Goal: Task Accomplishment & Management: Manage account settings

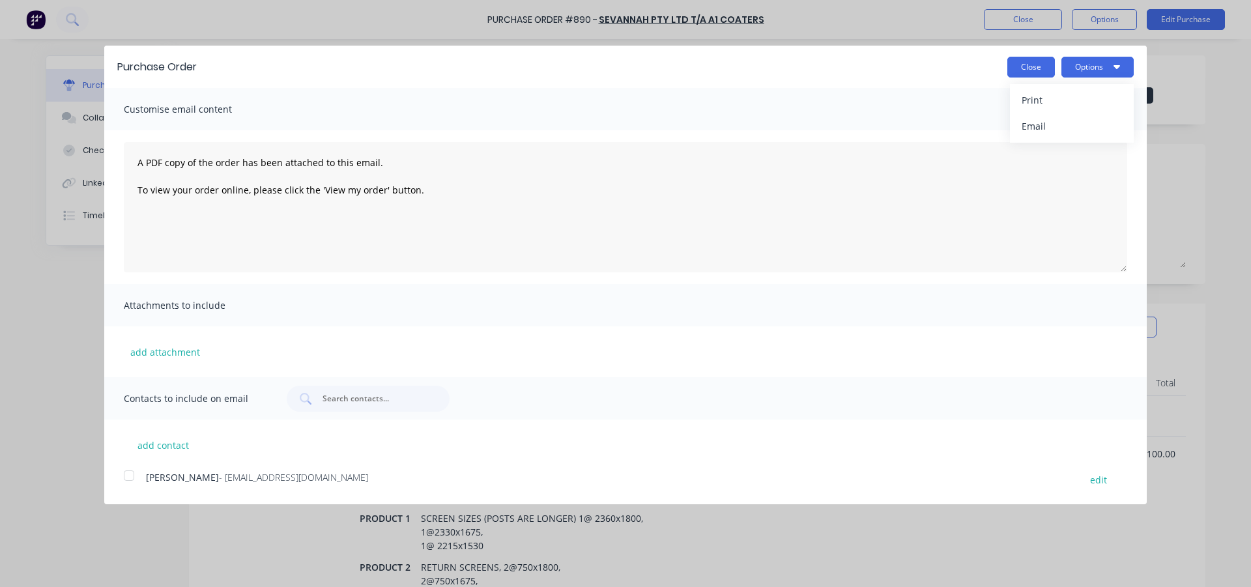
click at [1040, 68] on button "Close" at bounding box center [1031, 67] width 48 height 21
type textarea "x"
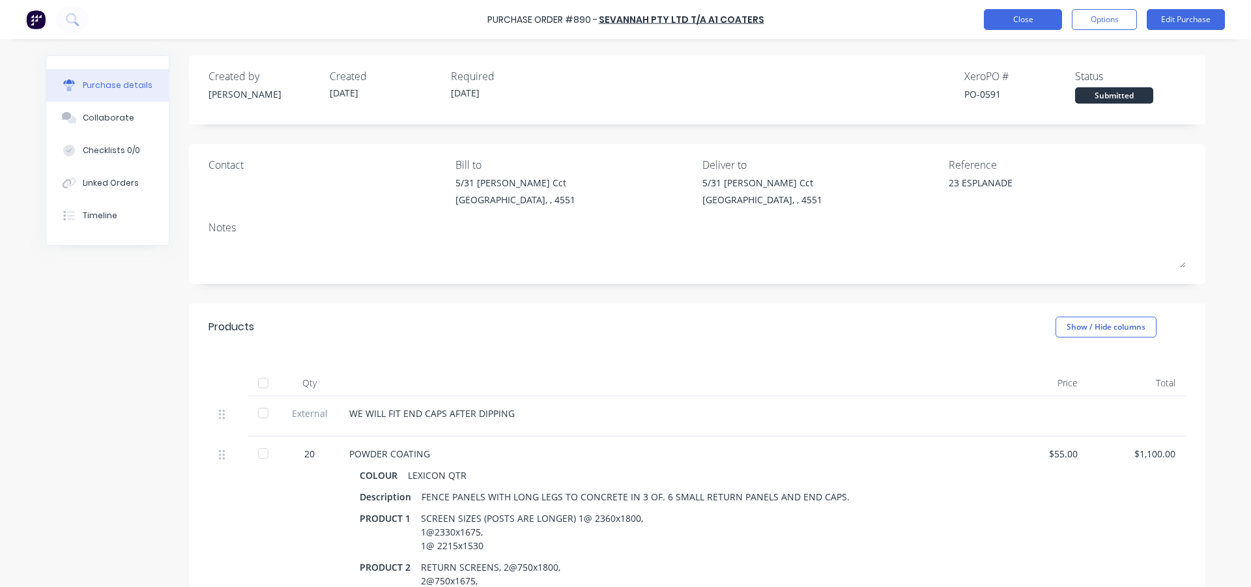
click at [1030, 22] on button "Close" at bounding box center [1023, 19] width 78 height 21
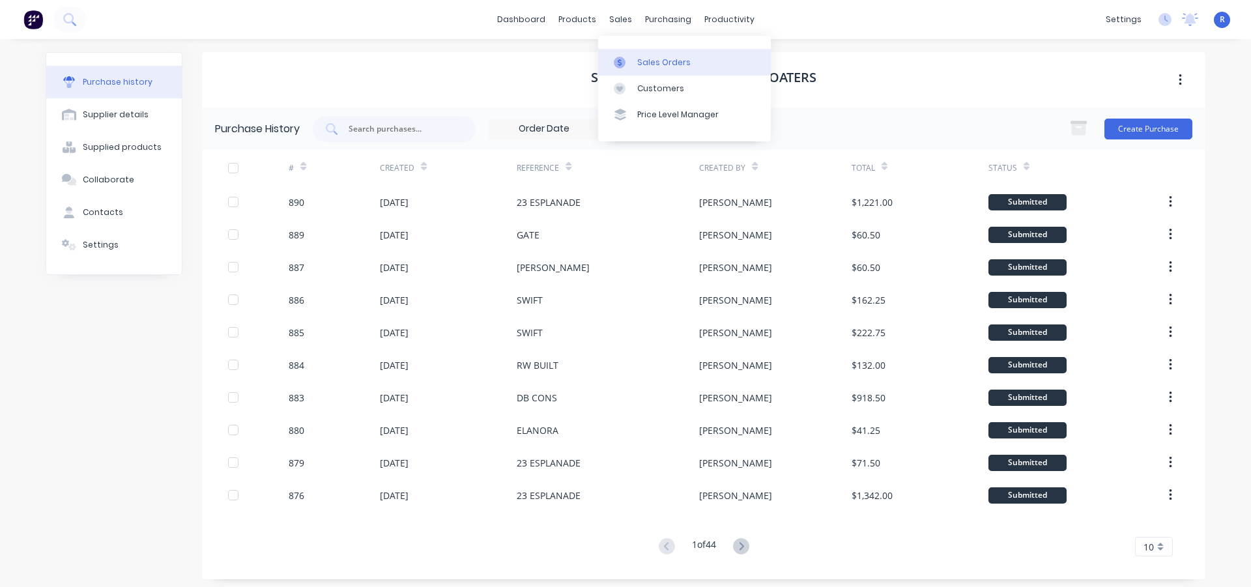
click at [646, 66] on div "Sales Orders" at bounding box center [663, 63] width 53 height 12
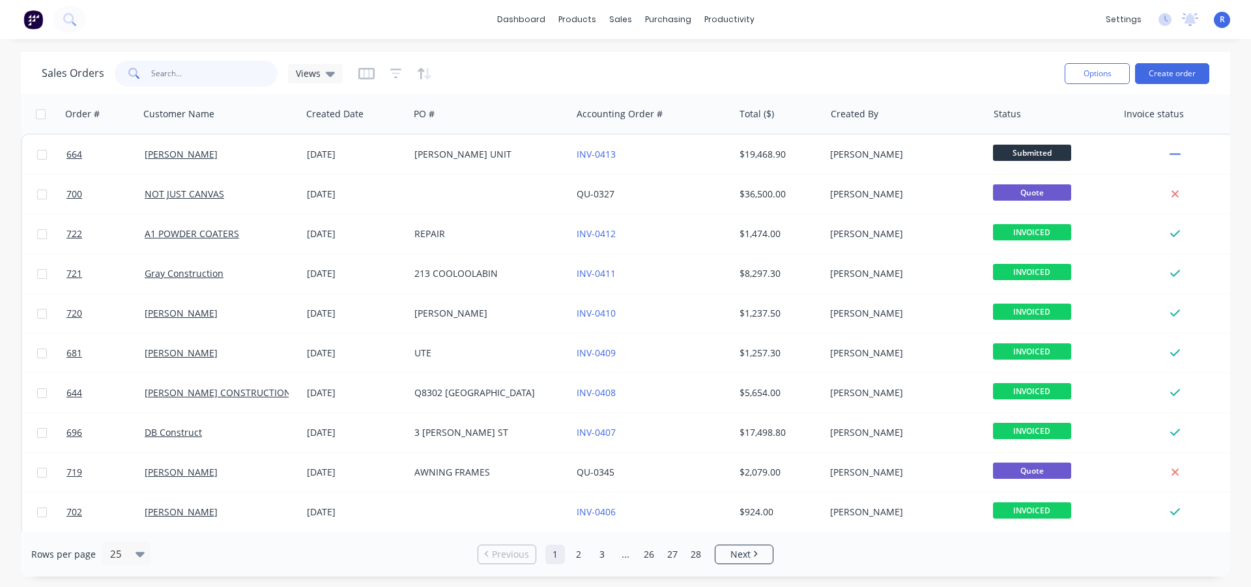
click at [195, 65] on input "text" at bounding box center [214, 74] width 127 height 26
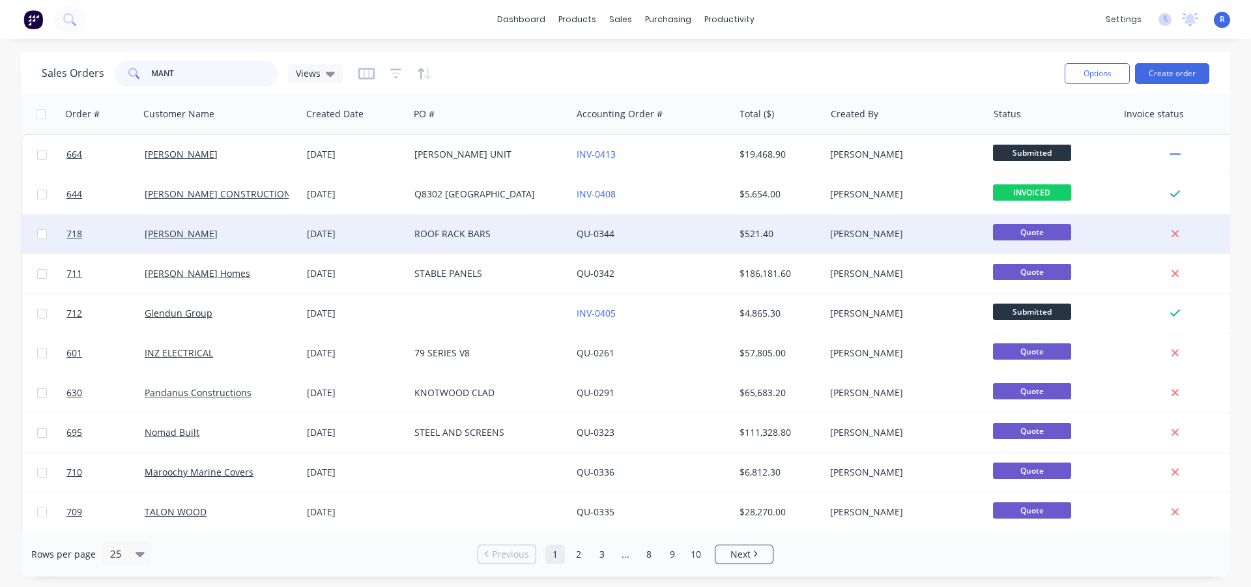
type input "MANT"
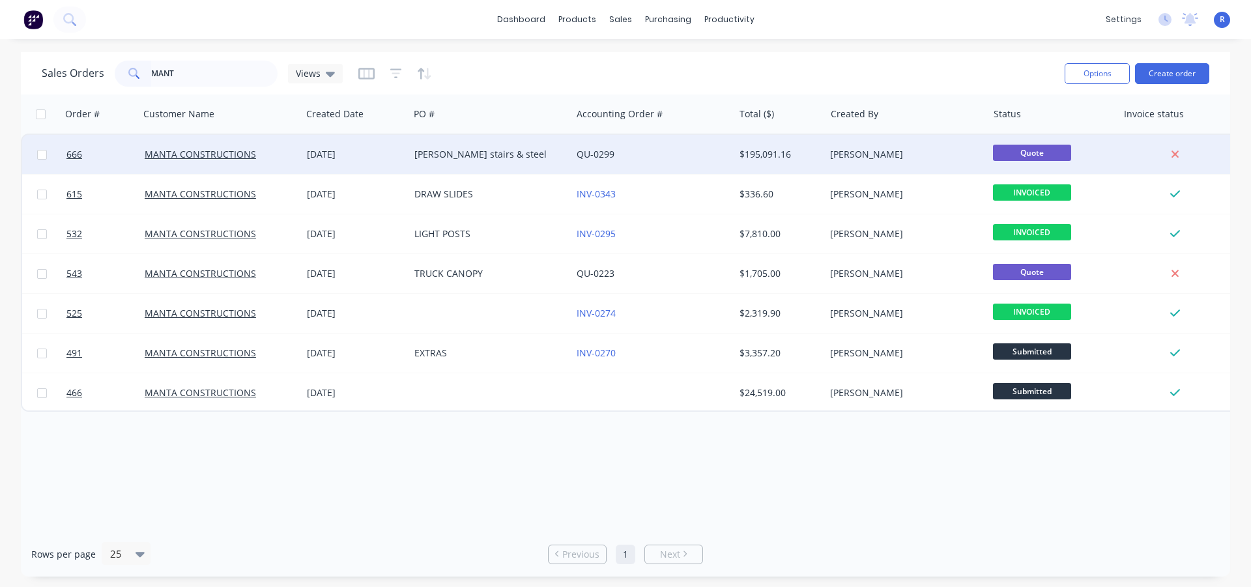
click at [427, 167] on div "[PERSON_NAME] stairs & steel" at bounding box center [490, 154] width 162 height 39
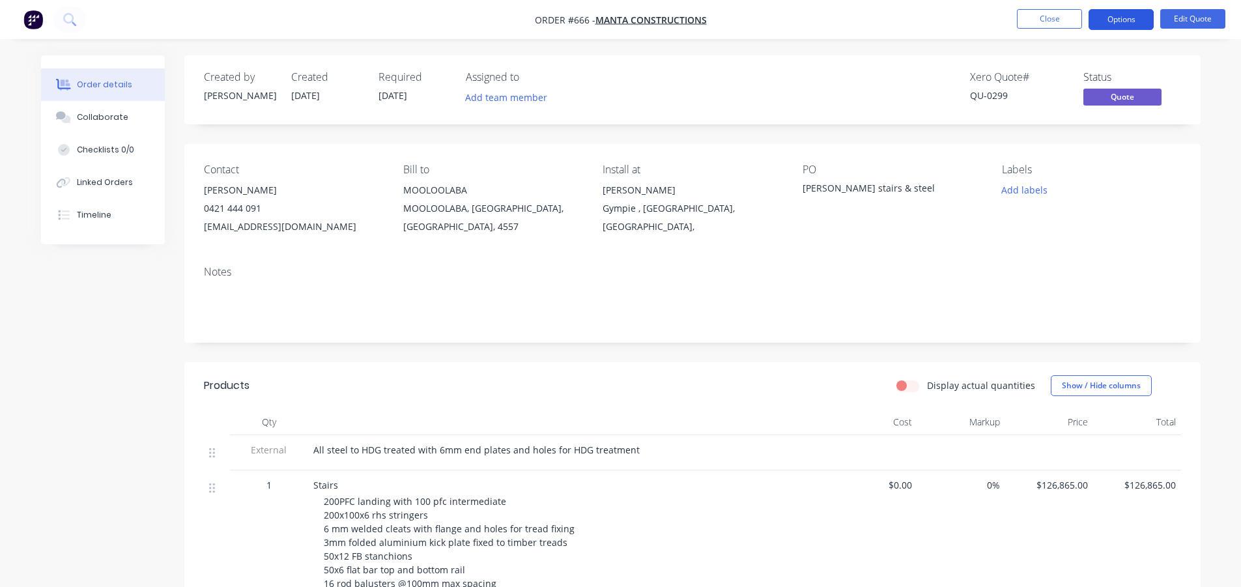
click at [1096, 22] on button "Options" at bounding box center [1121, 19] width 65 height 21
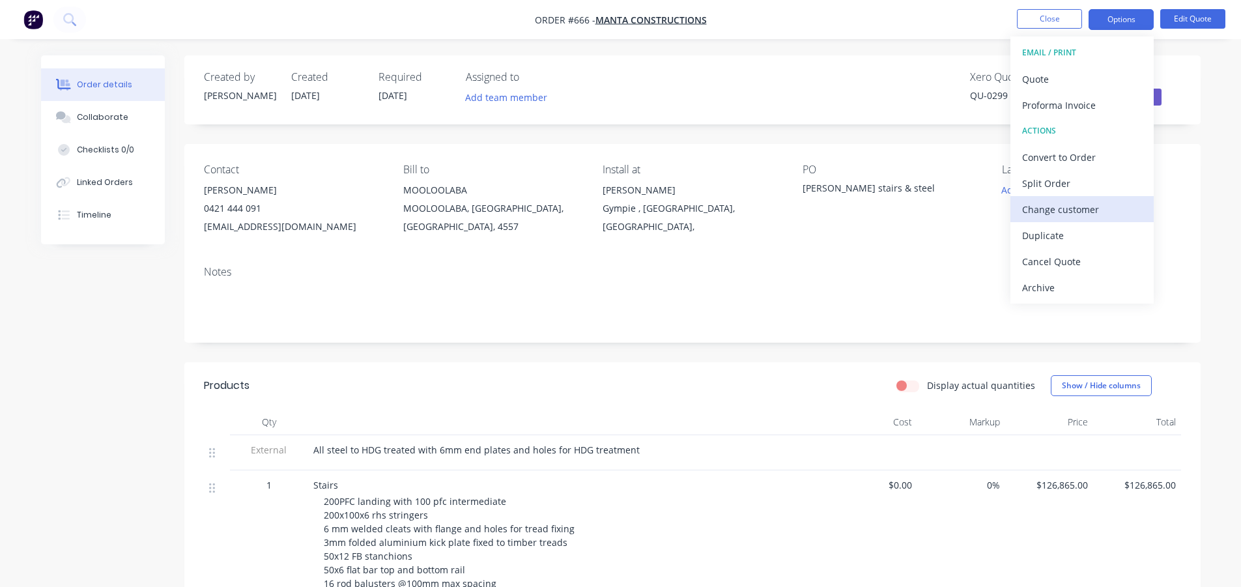
click at [1059, 208] on div "Change customer" at bounding box center [1082, 209] width 120 height 19
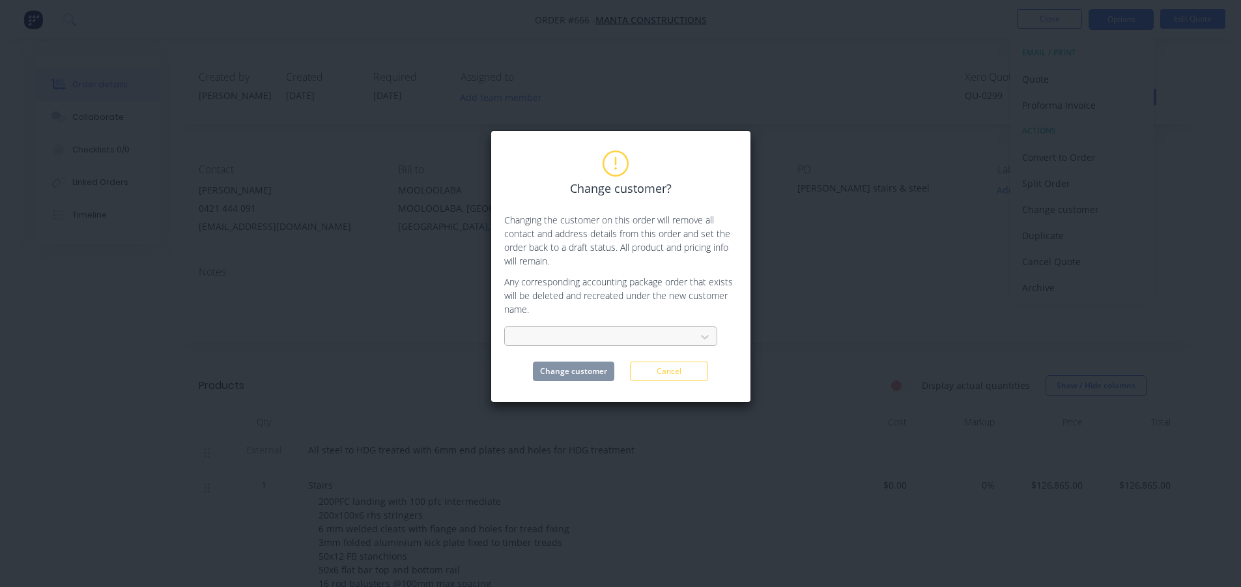
click at [652, 339] on div at bounding box center [602, 337] width 174 height 16
type input "DALSK"
click at [695, 367] on button "Cancel" at bounding box center [669, 372] width 78 height 20
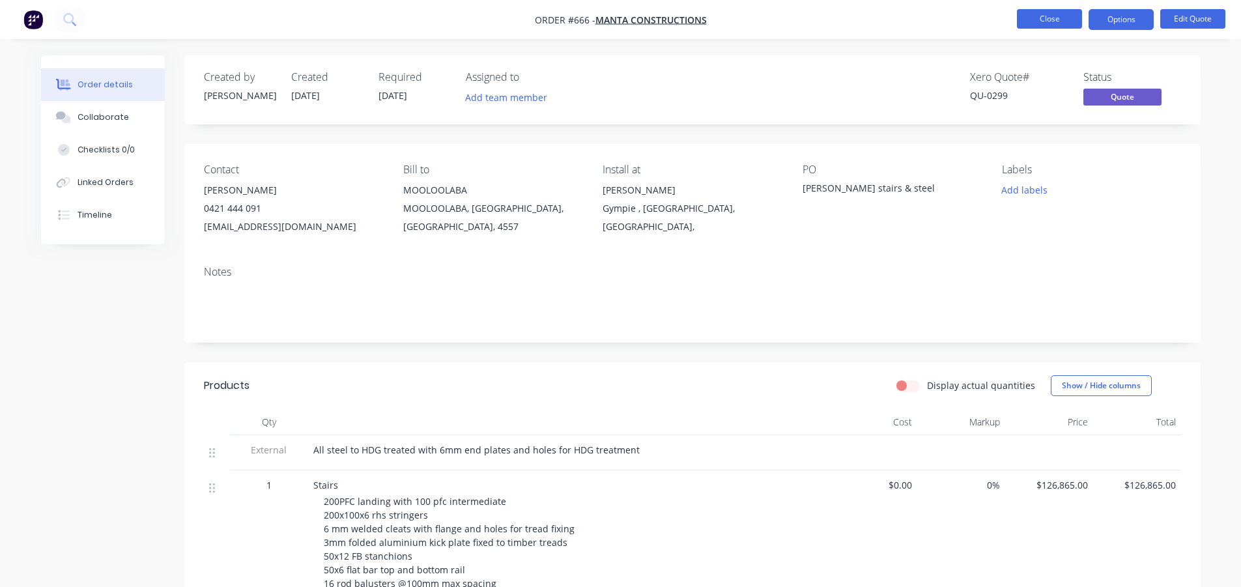
click at [1034, 17] on button "Close" at bounding box center [1049, 19] width 65 height 20
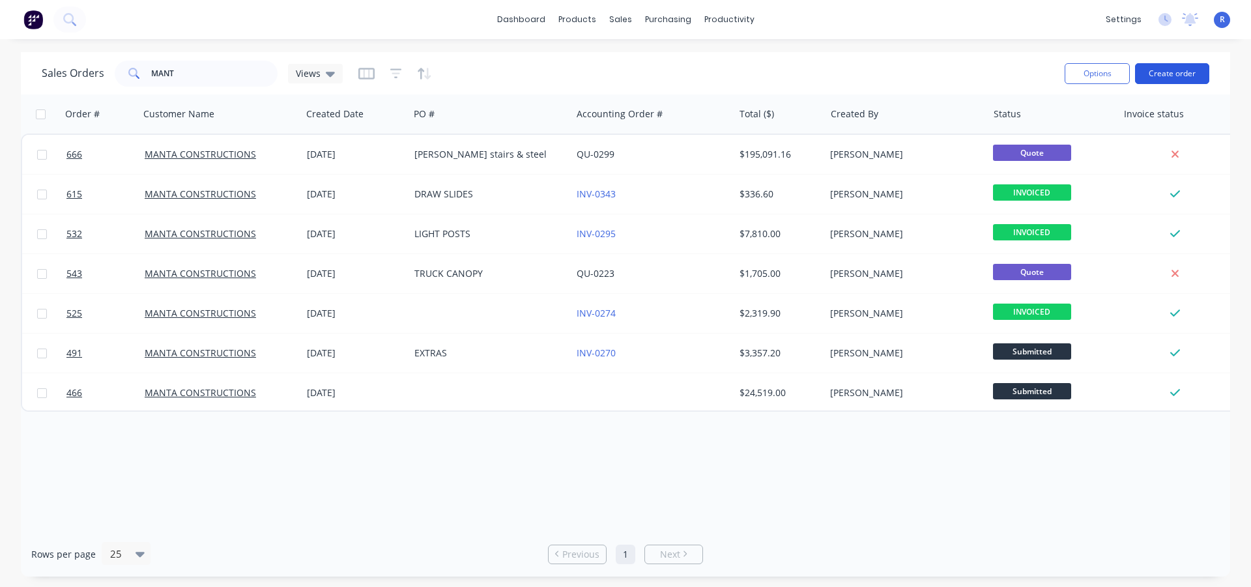
click at [1145, 76] on button "Create order" at bounding box center [1172, 73] width 74 height 21
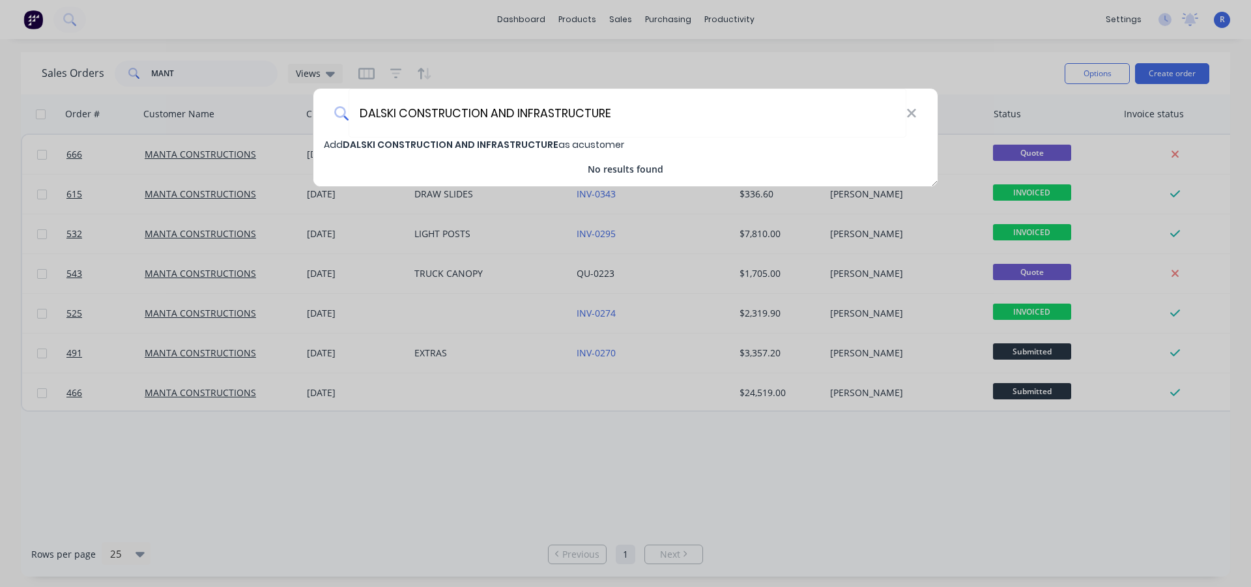
type input "DALSKI CONSTRUCTION AND INFRASTRUCTURE"
click at [536, 145] on span "DALSKI CONSTRUCTION AND INFRASTRUCTURE" at bounding box center [451, 144] width 216 height 13
select select "AU"
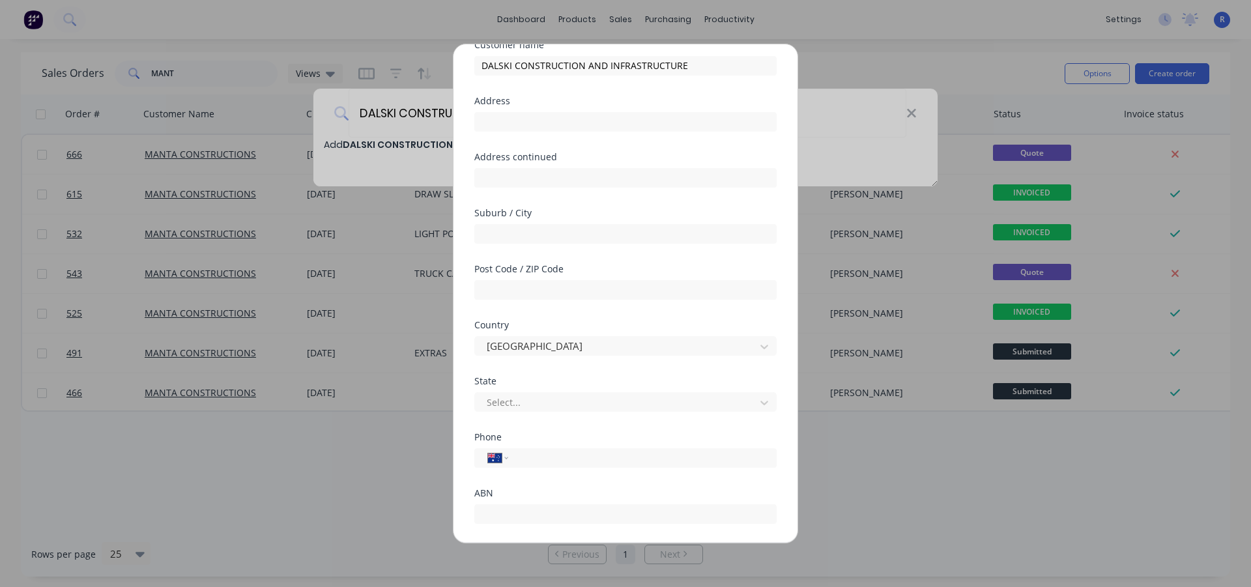
scroll to position [137, 0]
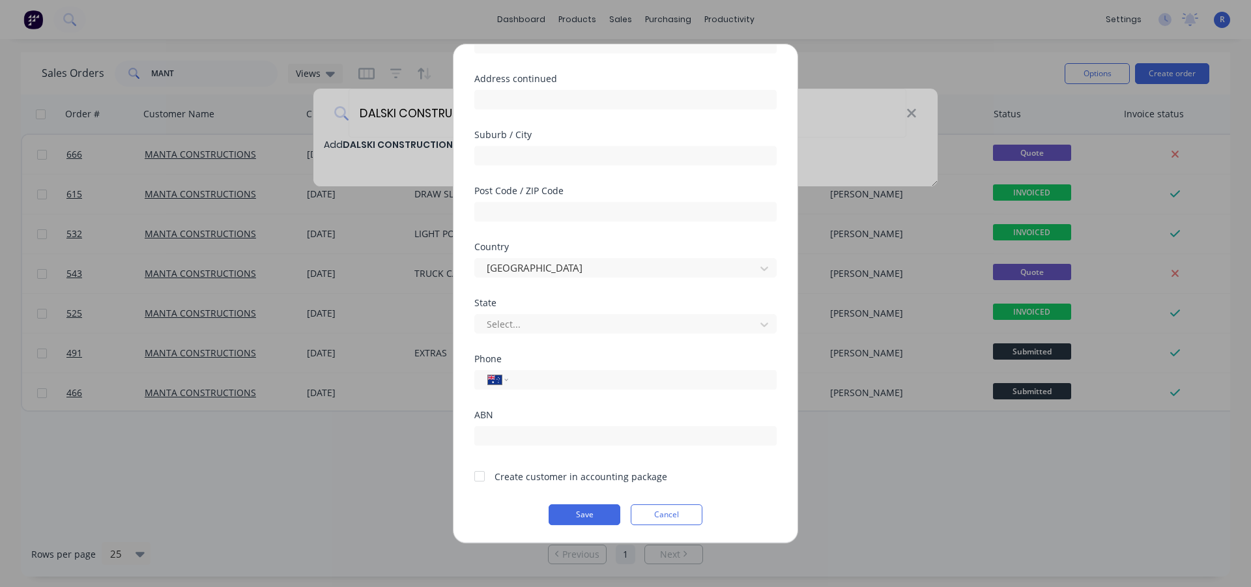
click at [481, 472] on div at bounding box center [479, 476] width 26 height 26
click at [582, 513] on button "Save" at bounding box center [585, 514] width 72 height 21
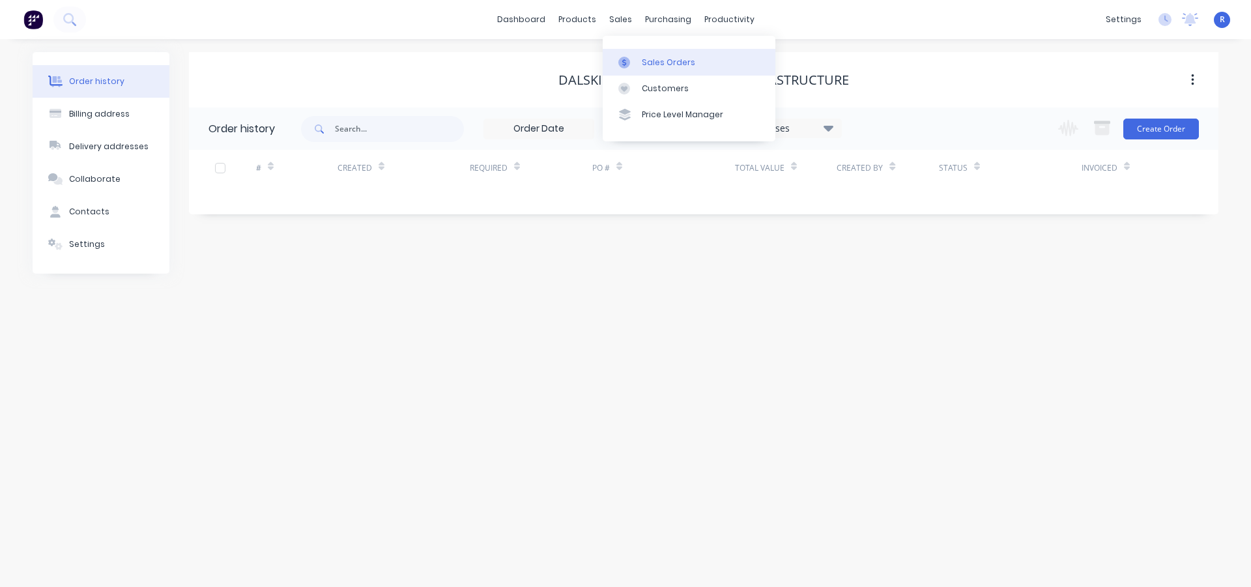
click at [644, 59] on div "Sales Orders" at bounding box center [668, 63] width 53 height 12
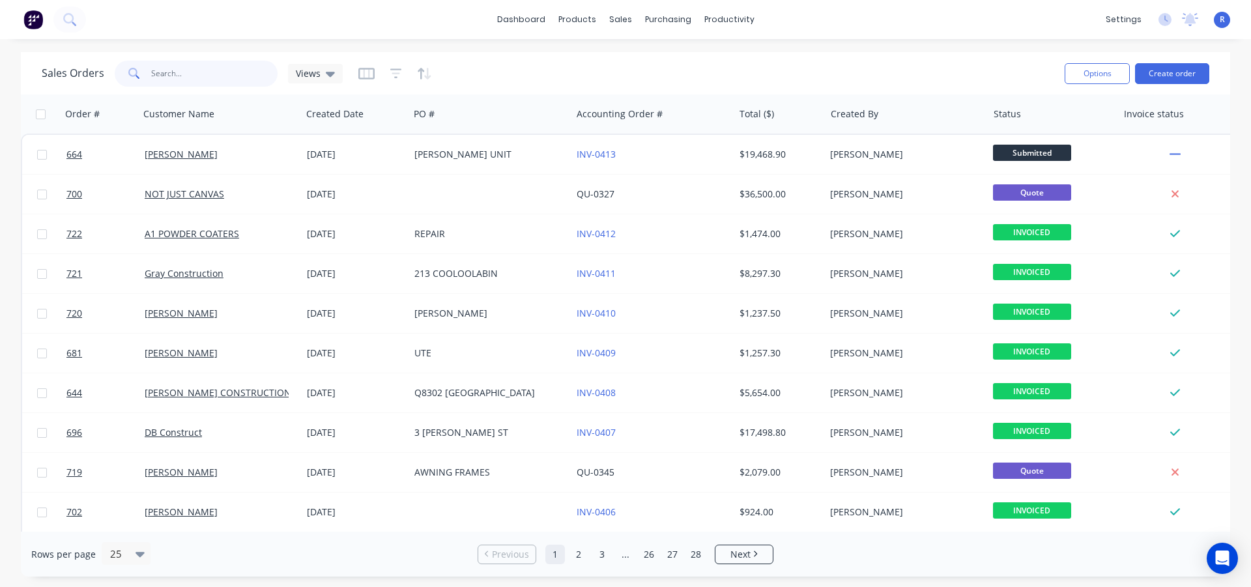
click at [239, 77] on input "text" at bounding box center [214, 74] width 127 height 26
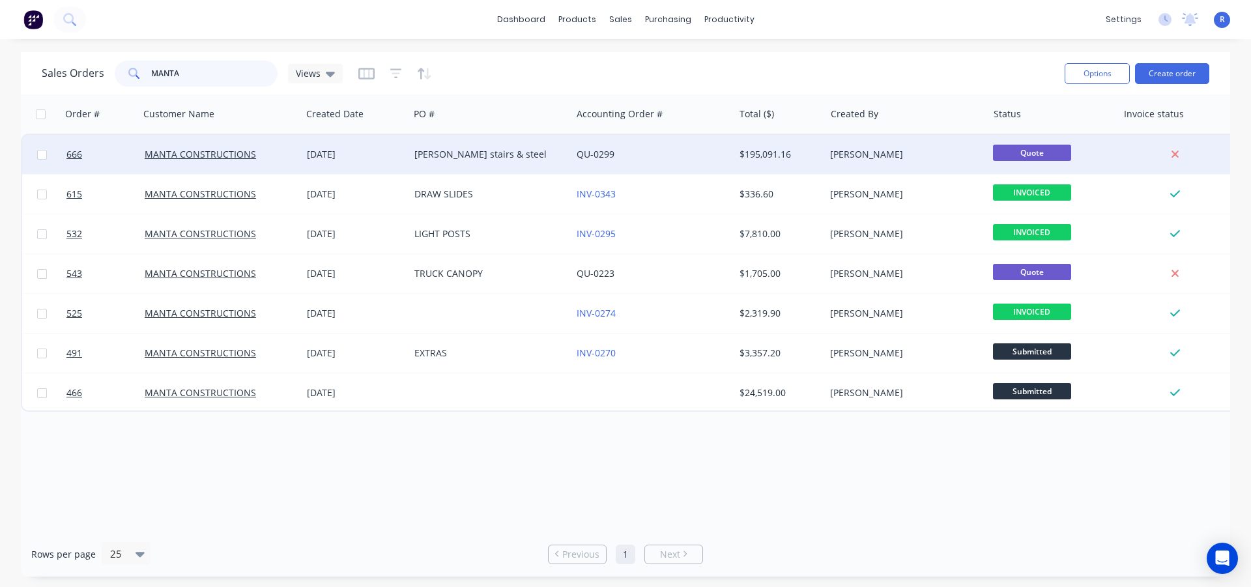
type input "MANTA"
click at [250, 147] on div "MANTA CONSTRUCTIONS" at bounding box center [220, 154] width 162 height 39
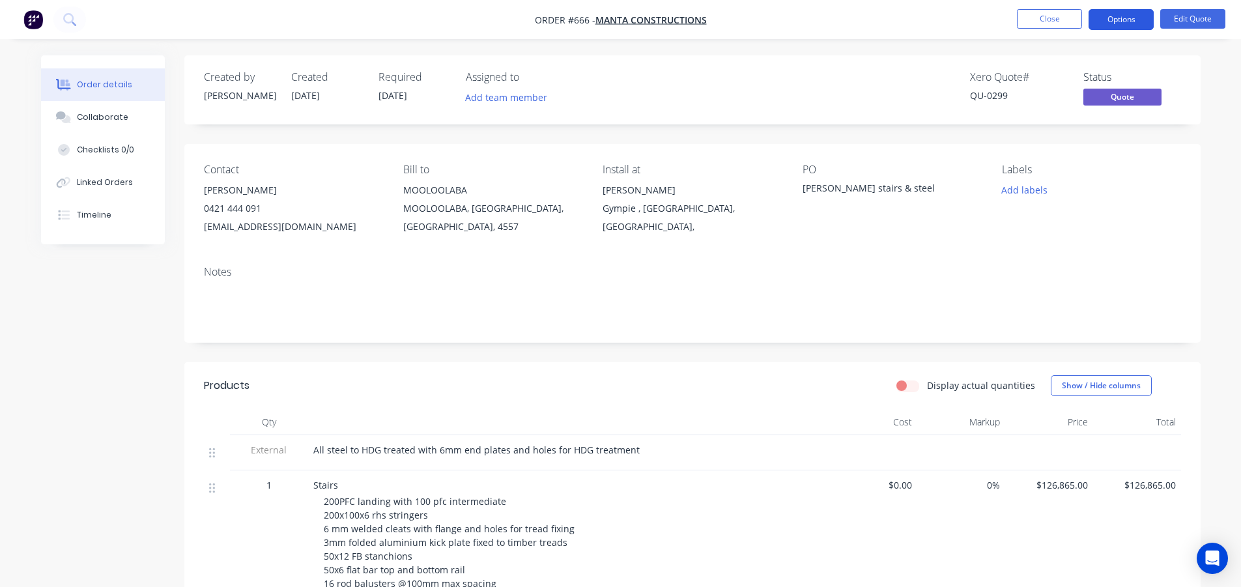
click at [1109, 16] on button "Options" at bounding box center [1121, 19] width 65 height 21
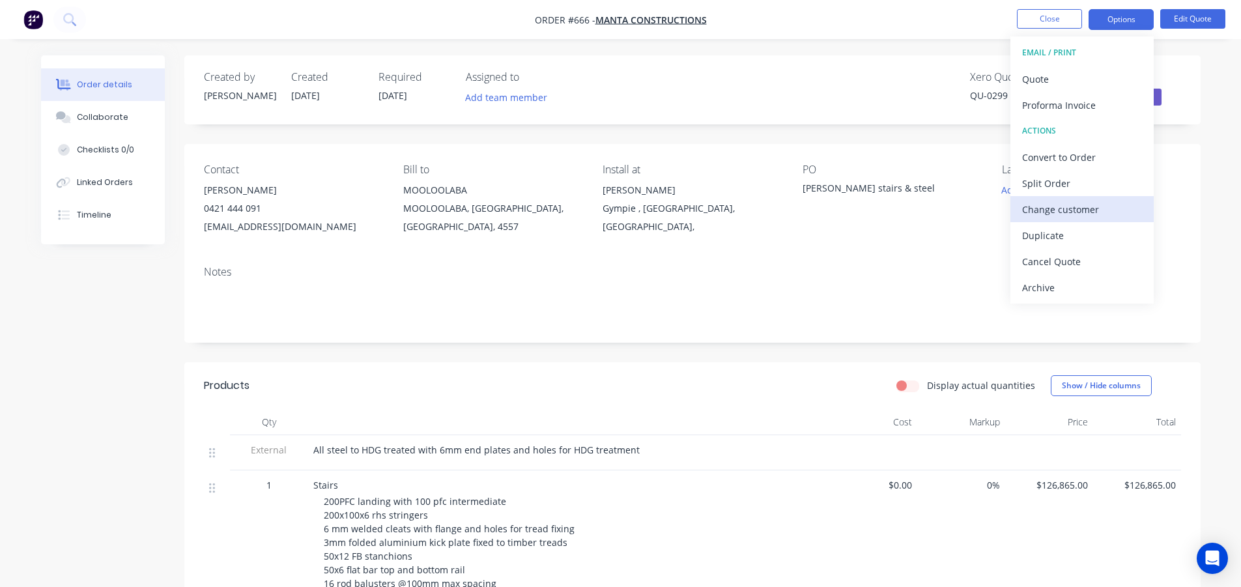
click at [1063, 210] on div "Change customer" at bounding box center [1082, 209] width 120 height 19
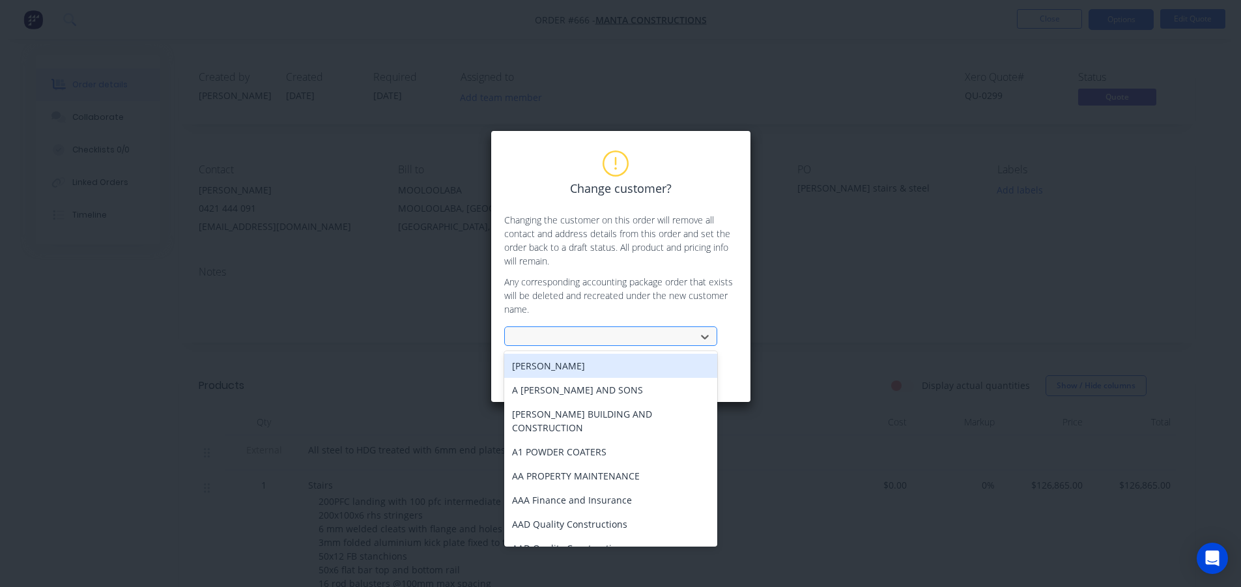
click at [587, 337] on div at bounding box center [602, 337] width 174 height 16
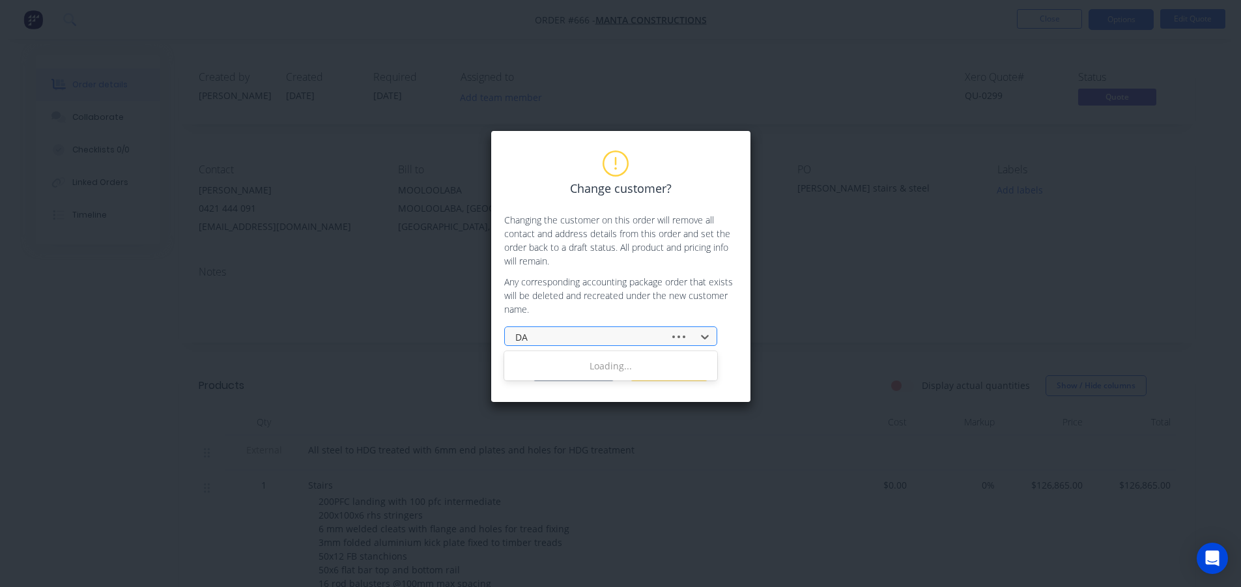
type input "DAL"
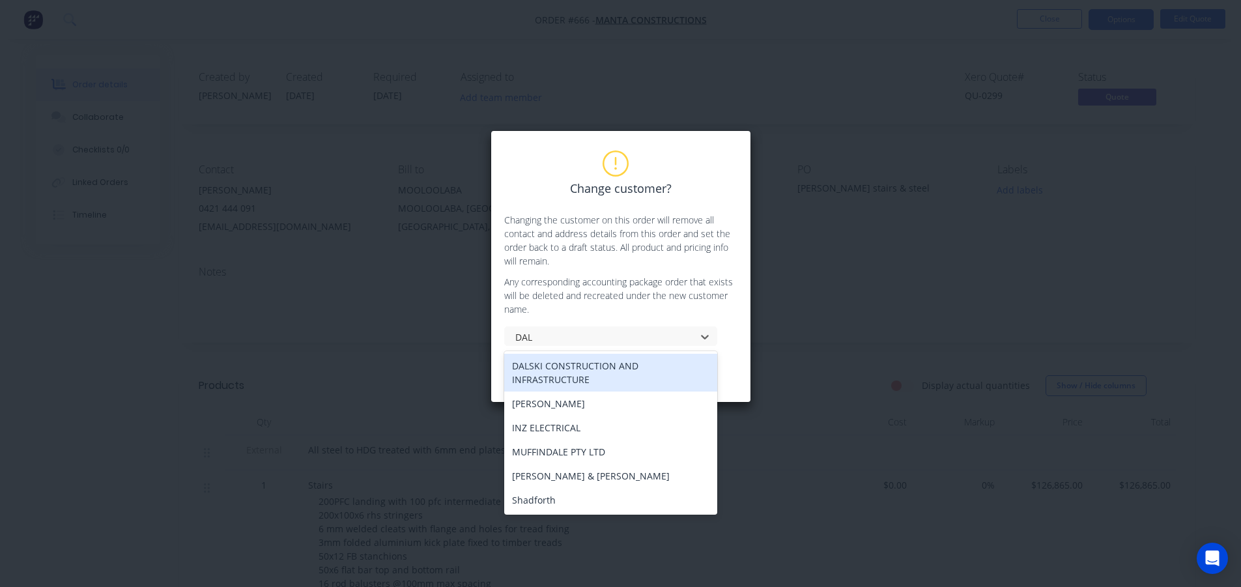
click at [562, 375] on div "DALSKI CONSTRUCTION AND INFRASTRUCTURE" at bounding box center [610, 373] width 213 height 38
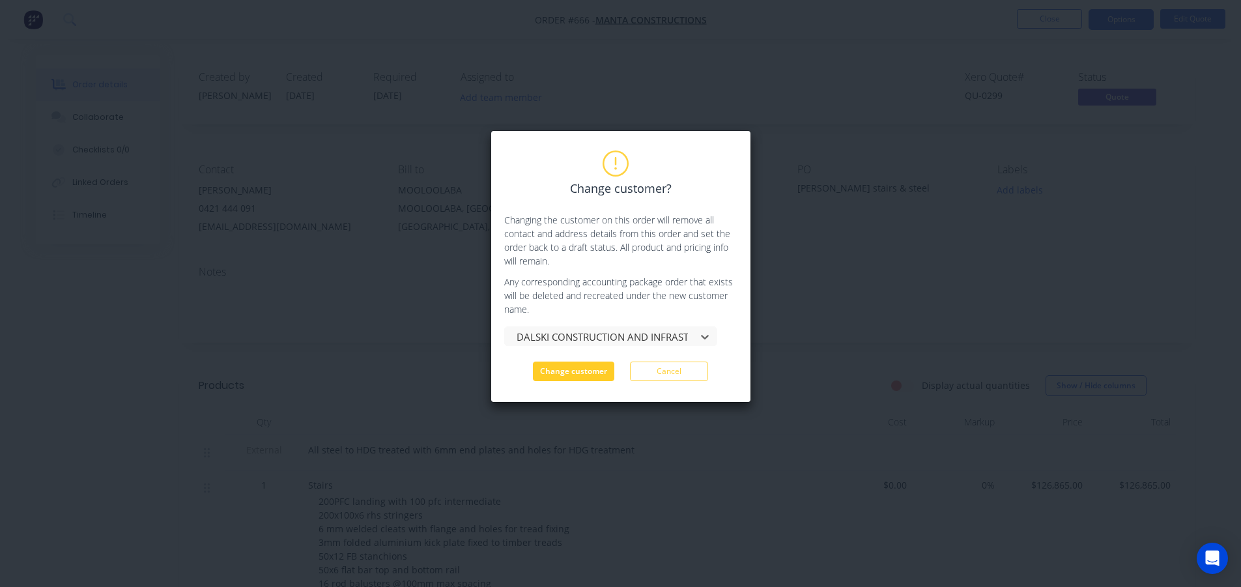
click at [573, 366] on button "Change customer" at bounding box center [573, 372] width 81 height 20
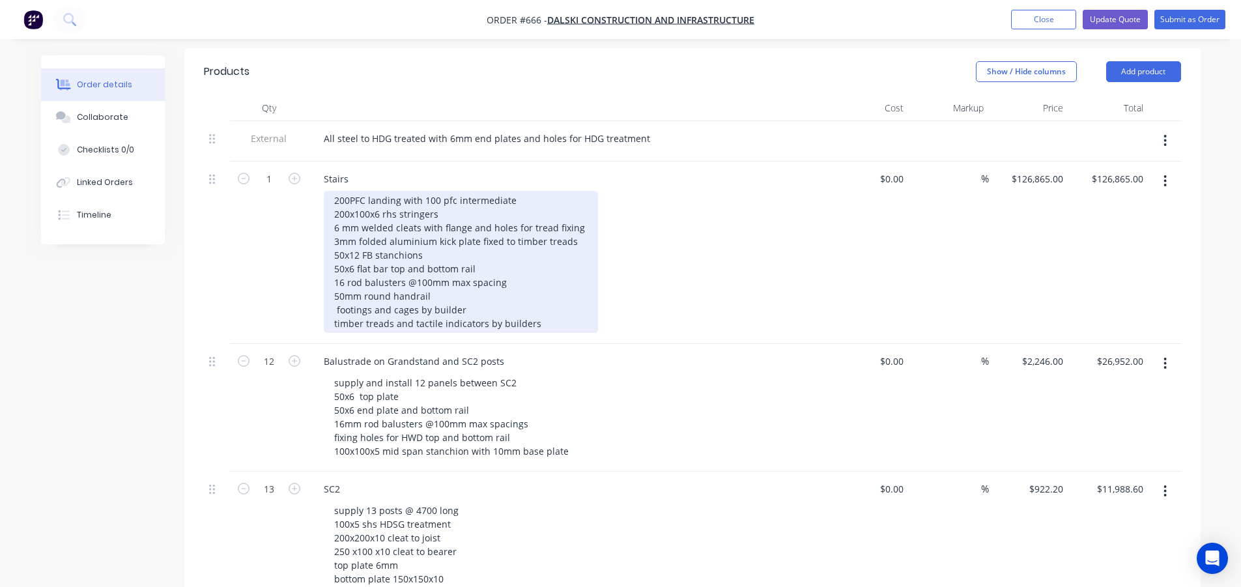
scroll to position [326, 0]
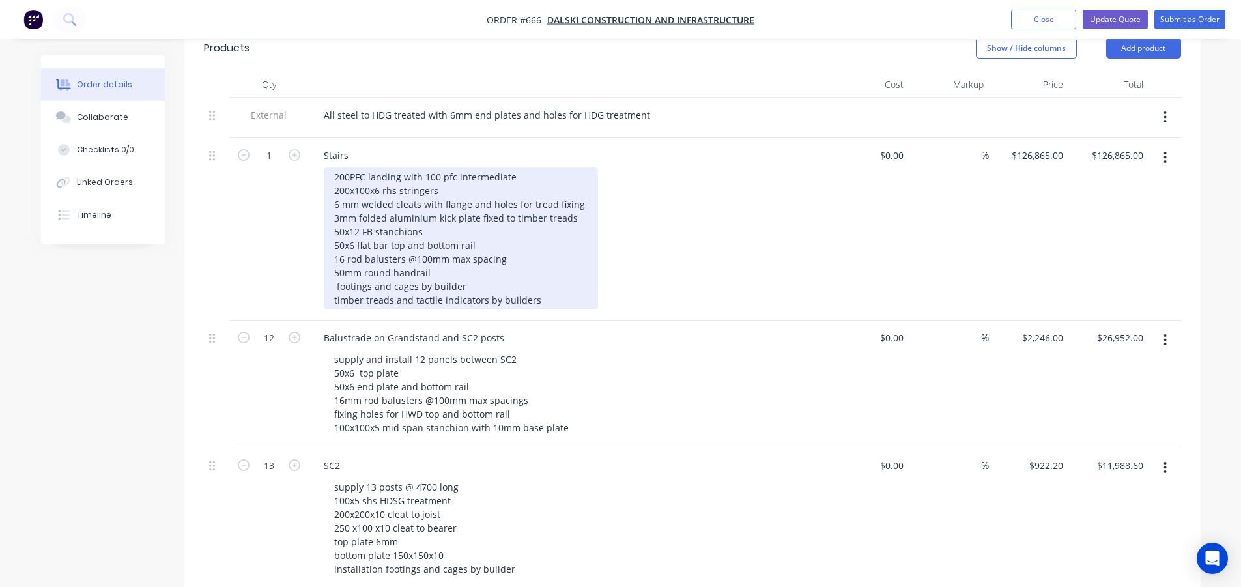
click at [462, 274] on div "200PFC landing with 100 pfc intermediate 200x100x6 rhs stringers 6 mm welded cl…" at bounding box center [461, 238] width 274 height 142
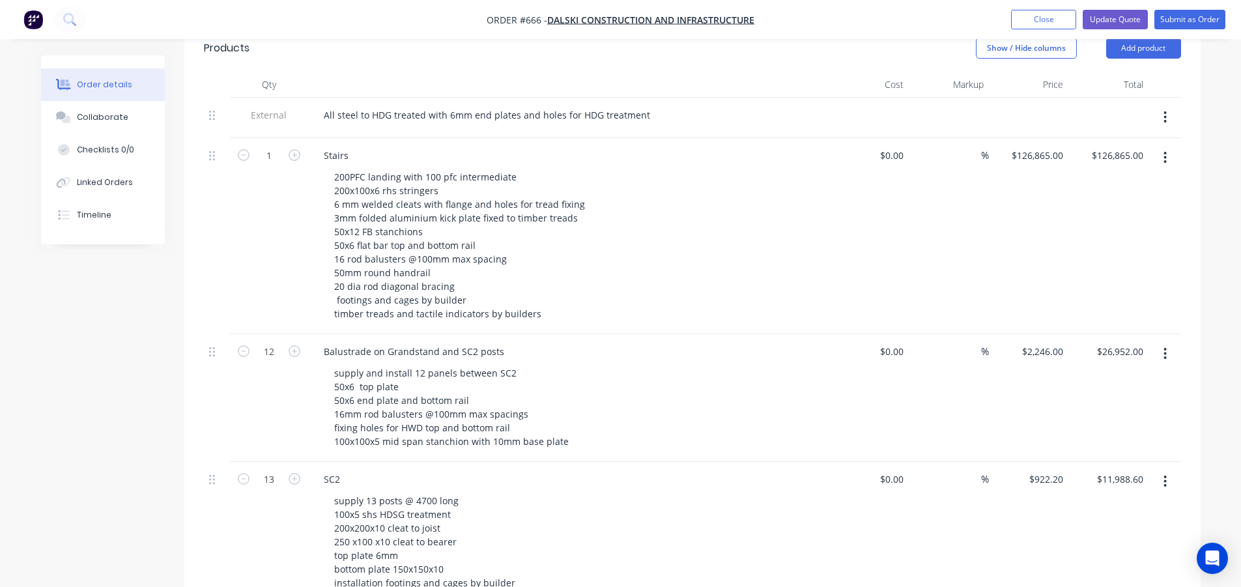
click at [711, 280] on div "200PFC landing with 100 pfc intermediate 200x100x6 rhs stringers 6 mm welded cl…" at bounding box center [574, 245] width 500 height 156
click at [1033, 156] on input "126865" at bounding box center [1040, 155] width 58 height 19
click at [1046, 154] on input "126865" at bounding box center [1050, 155] width 38 height 19
type input "$129,865.00"
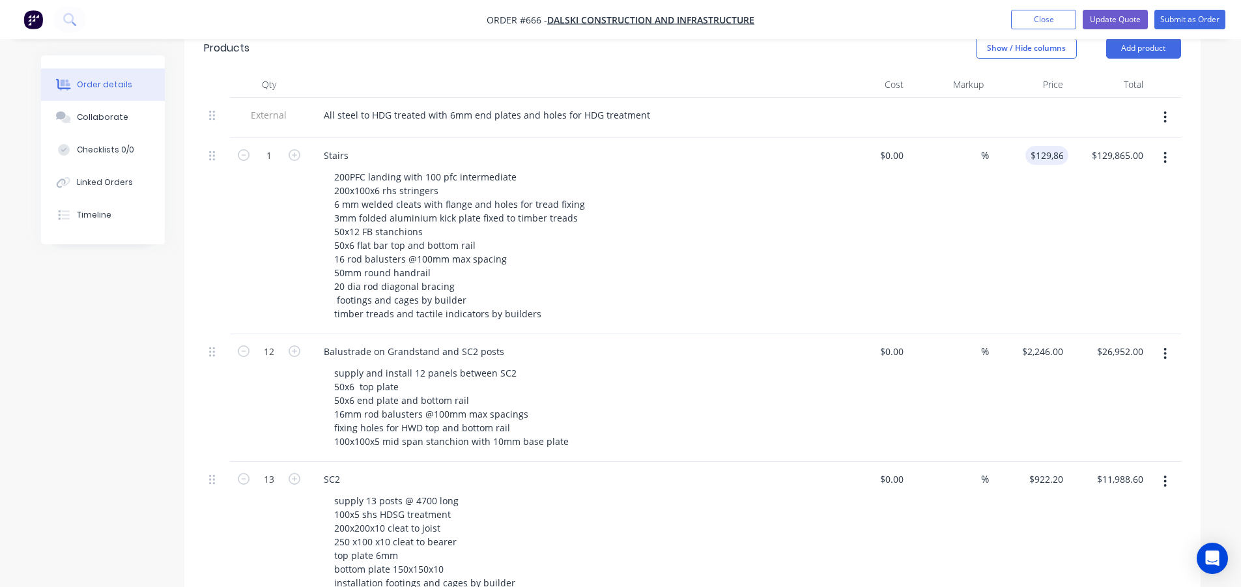
click at [118, 380] on div "Created by [PERSON_NAME] Created [DATE] Required [DATE] Assigned to Add team me…" at bounding box center [621, 441] width 1160 height 1422
click at [1119, 17] on button "Update Quote" at bounding box center [1115, 20] width 65 height 20
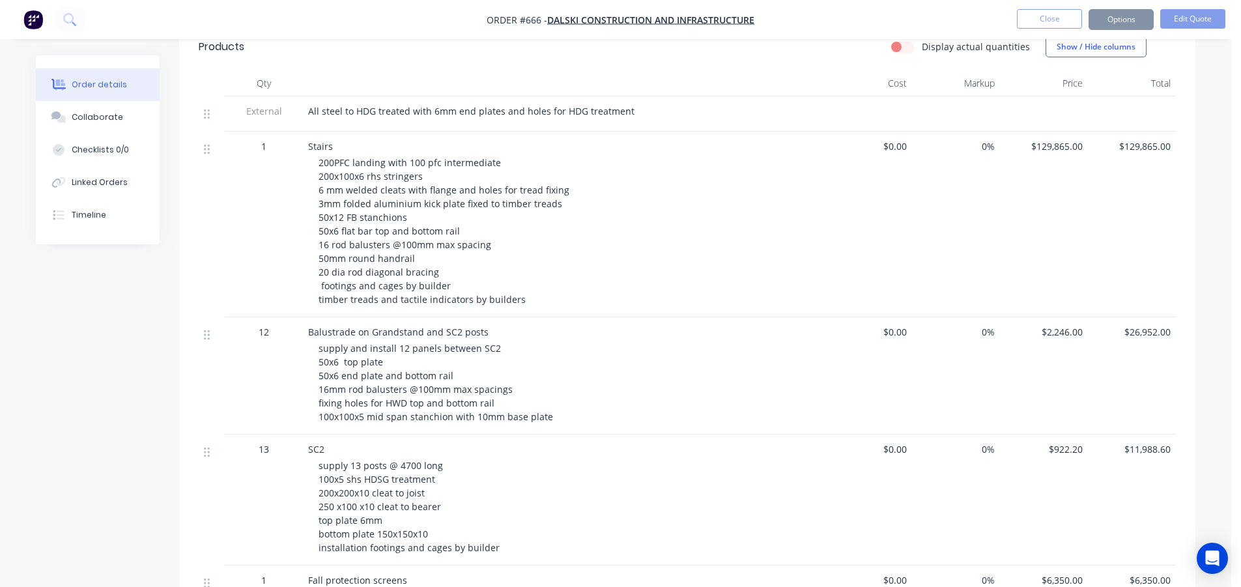
scroll to position [0, 0]
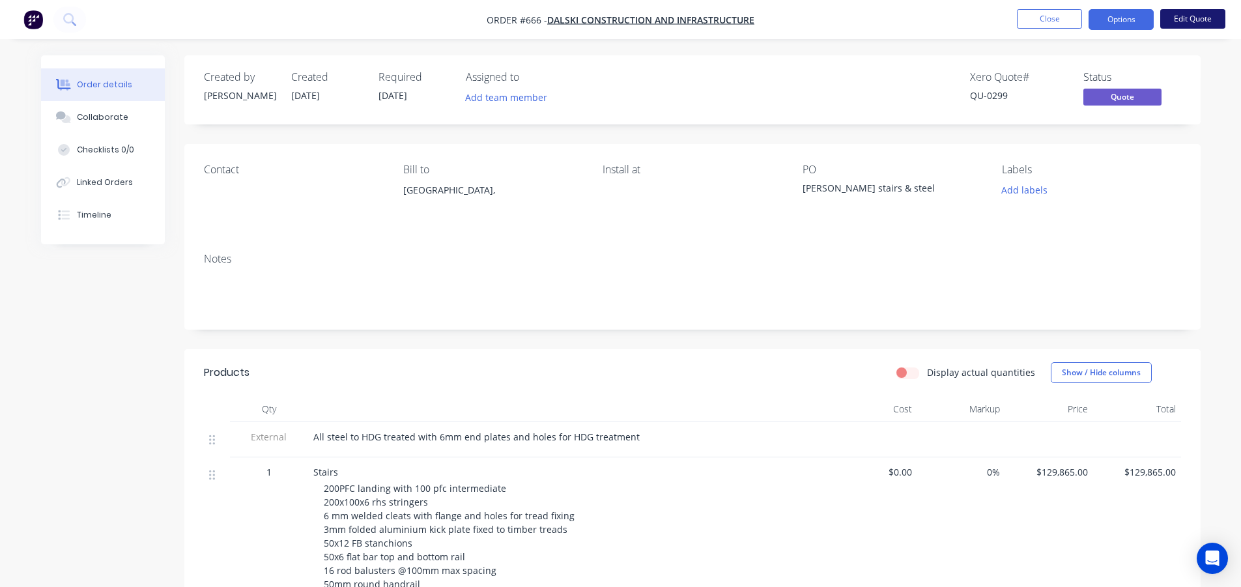
click at [1188, 12] on button "Edit Quote" at bounding box center [1192, 19] width 65 height 20
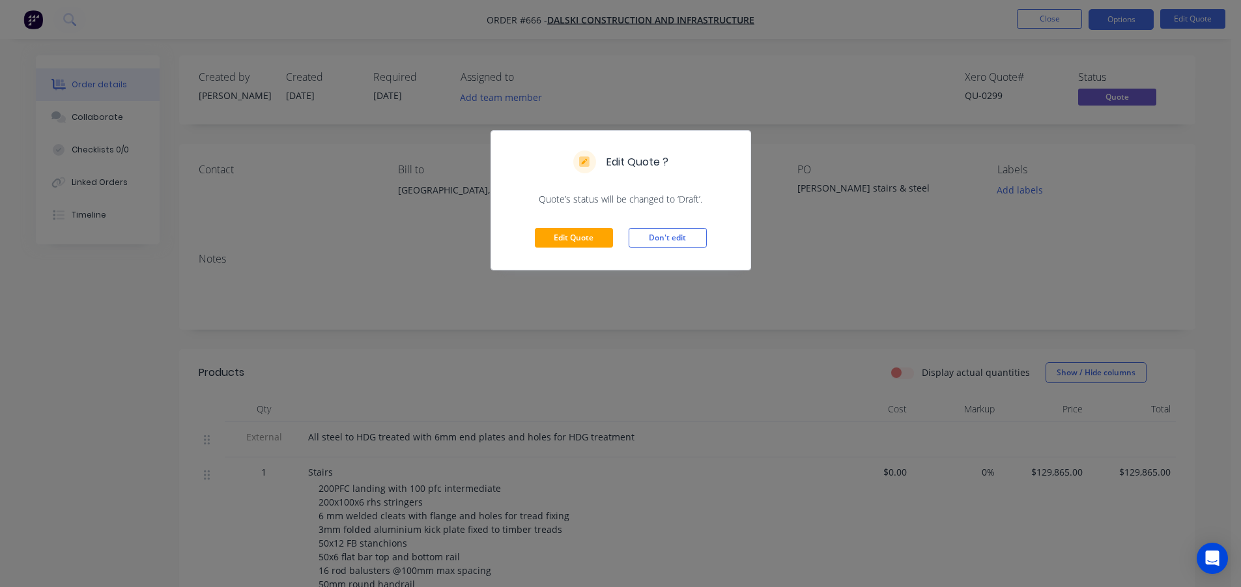
click at [567, 250] on div "Edit Quote Don't edit" at bounding box center [620, 238] width 259 height 64
click at [558, 236] on button "Edit Quote" at bounding box center [574, 238] width 78 height 20
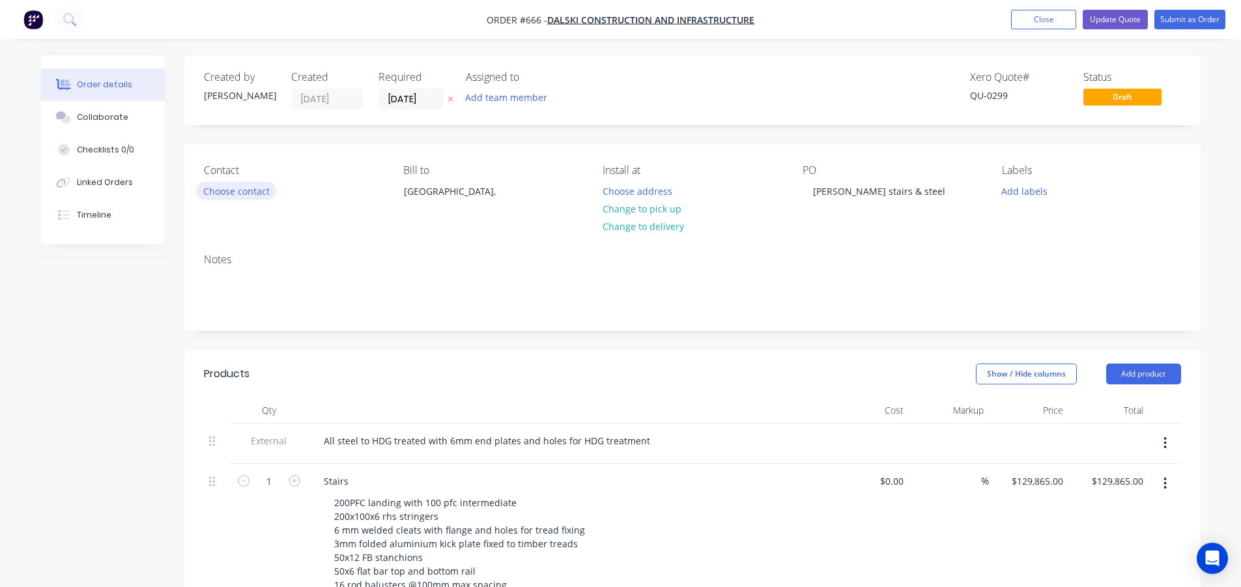
click at [225, 193] on button "Choose contact" at bounding box center [236, 191] width 80 height 18
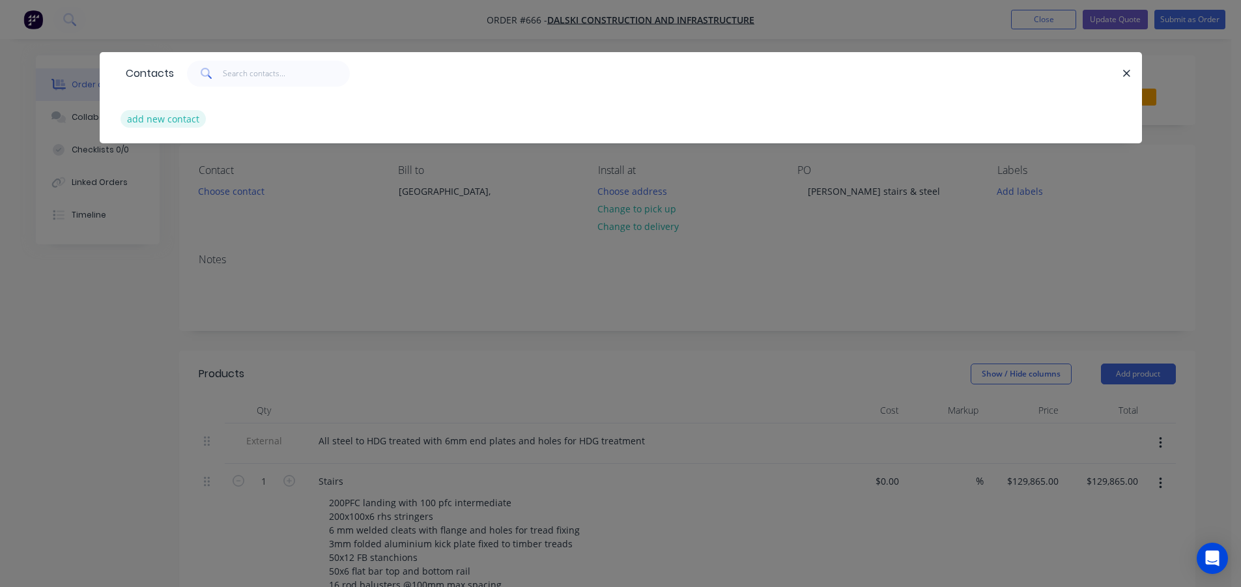
click at [181, 121] on button "add new contact" at bounding box center [164, 119] width 86 height 18
select select "AU"
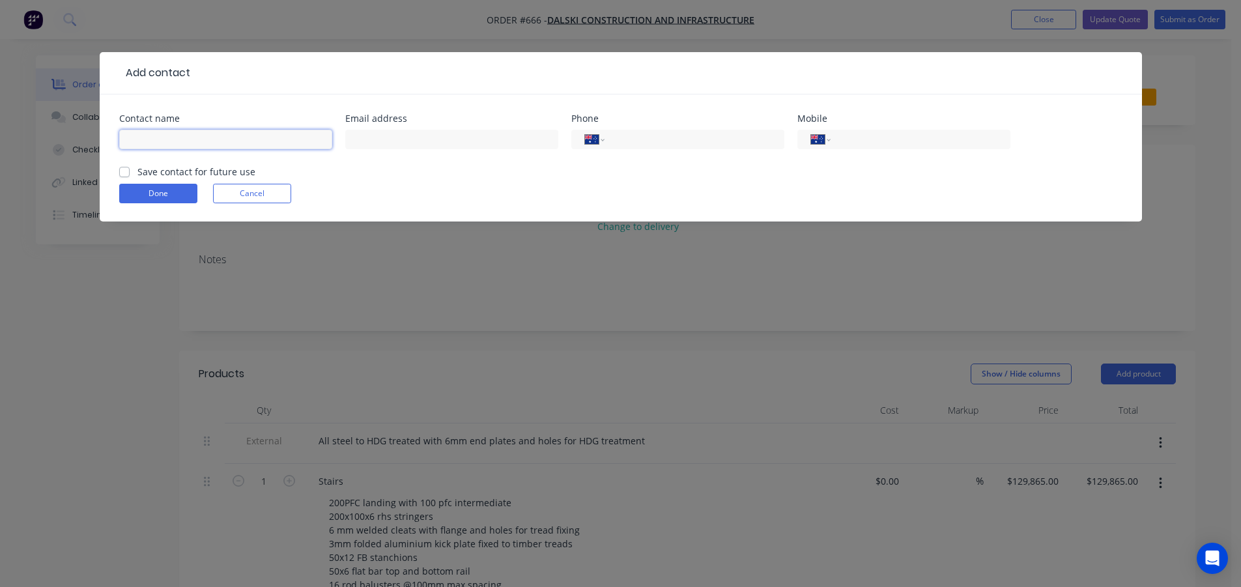
click at [245, 143] on input "text" at bounding box center [225, 140] width 213 height 20
paste input "[PERSON_NAME]"
type input "[PERSON_NAME]"
click at [477, 136] on input "text" at bounding box center [451, 140] width 213 height 20
paste input "[EMAIL_ADDRESS][DOMAIN_NAME]"
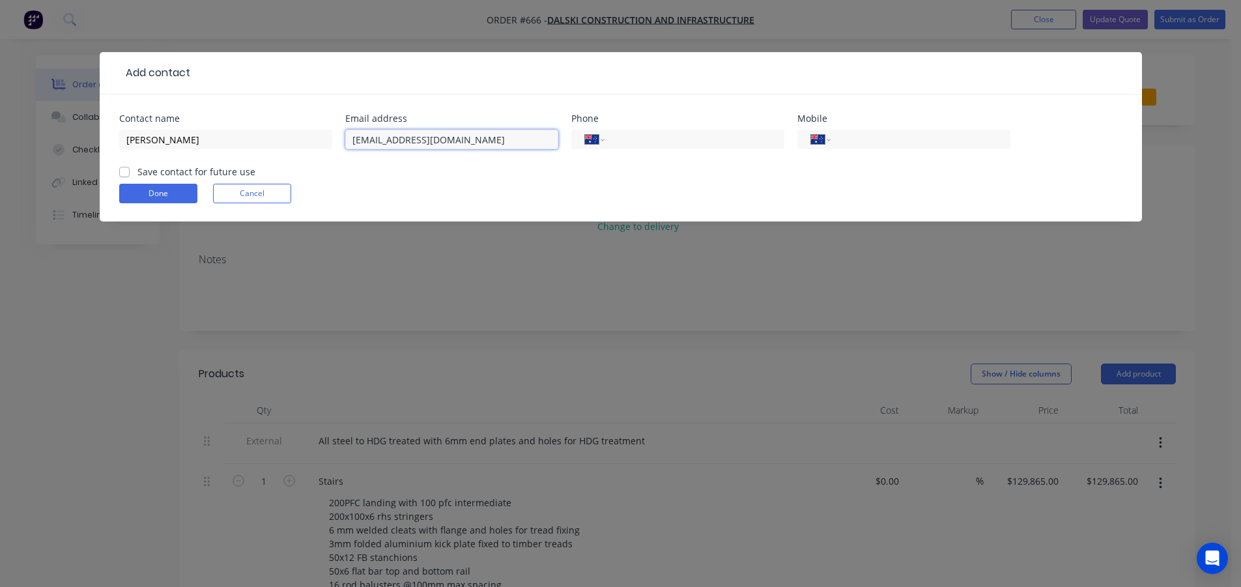
type input "[EMAIL_ADDRESS][DOMAIN_NAME]"
click at [861, 138] on input "tel" at bounding box center [918, 139] width 156 height 15
paste input "0411 096 062"
type input "0411 096 062"
click at [137, 167] on label "Save contact for future use" at bounding box center [196, 172] width 118 height 14
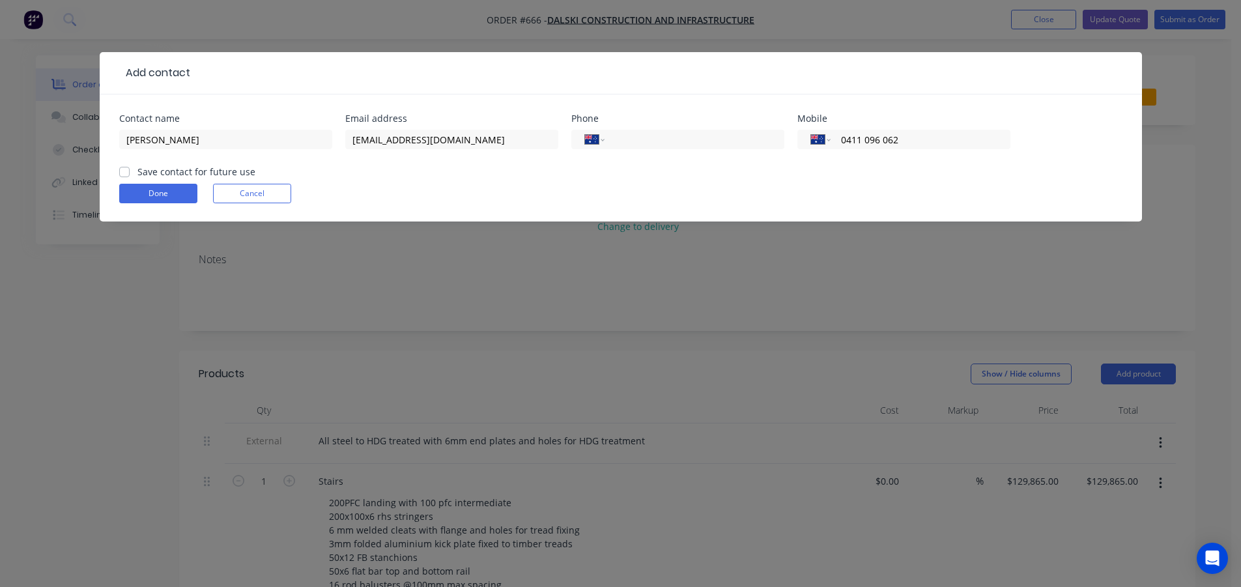
click at [122, 167] on input "Save contact for future use" at bounding box center [124, 171] width 10 height 12
checkbox input "true"
click at [155, 197] on button "Done" at bounding box center [158, 194] width 78 height 20
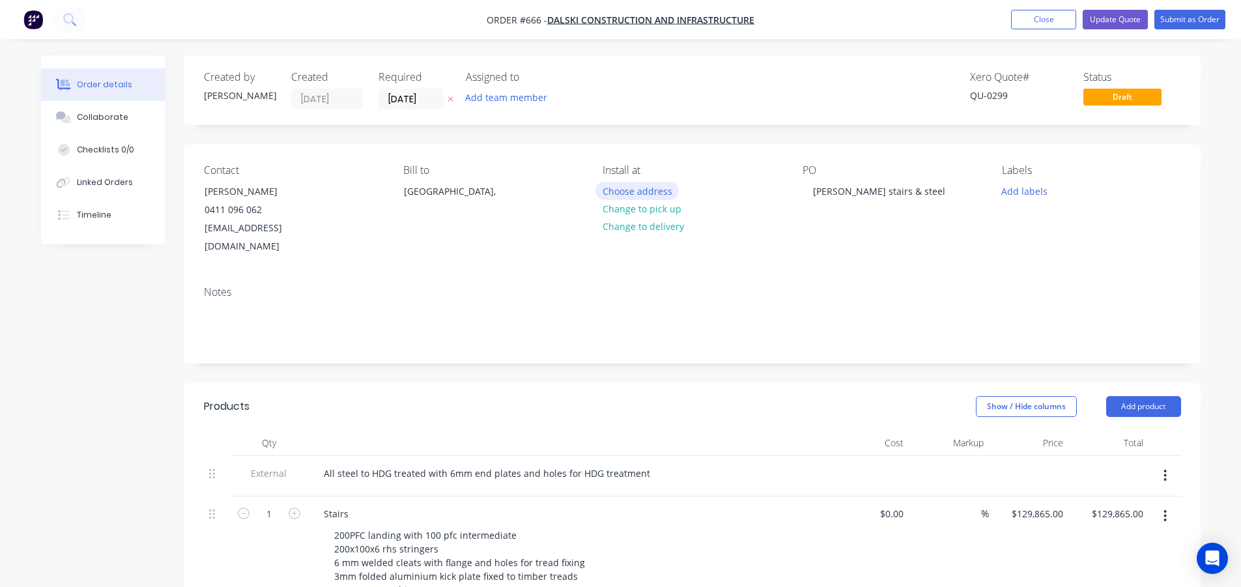
click at [631, 192] on button "Choose address" at bounding box center [636, 191] width 83 height 18
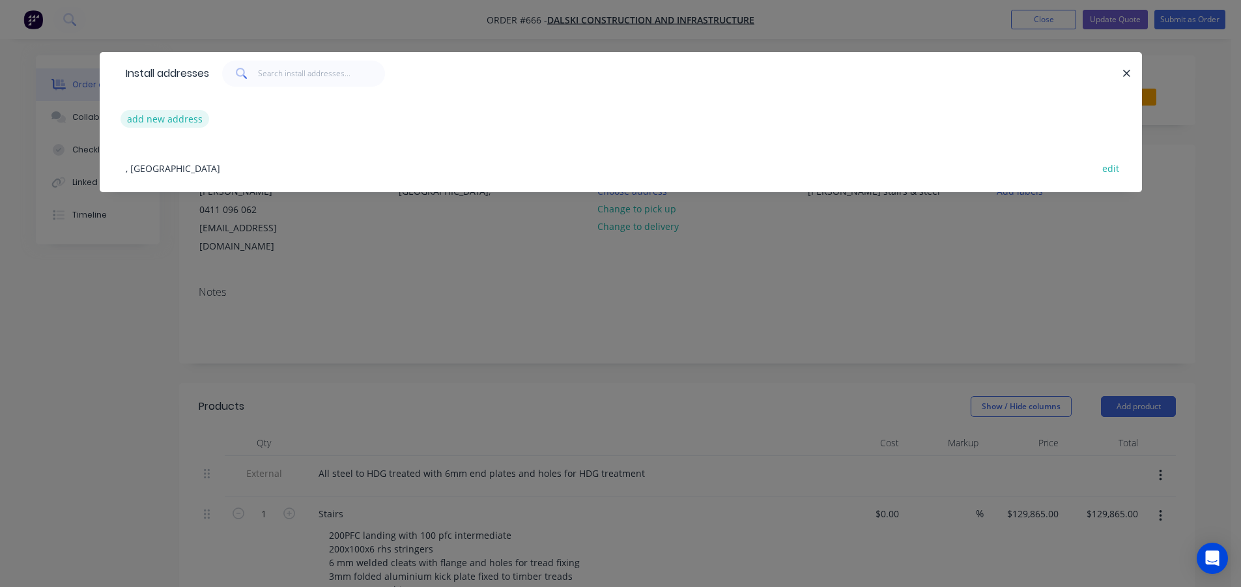
click at [150, 119] on button "add new address" at bounding box center [165, 119] width 89 height 18
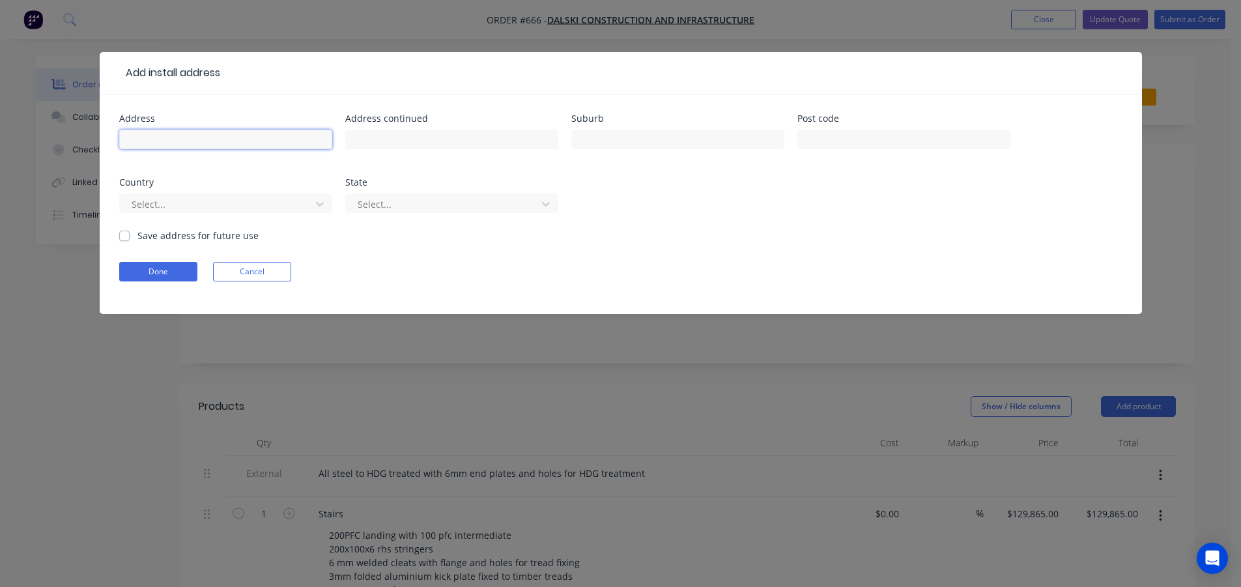
click at [208, 139] on input "text" at bounding box center [225, 140] width 213 height 20
drag, startPoint x: 195, startPoint y: 141, endPoint x: 96, endPoint y: 140, distance: 99.7
click at [96, 140] on div "Add install address Address albertpark Address continued Suburb Post code Count…" at bounding box center [620, 293] width 1241 height 587
type input "[PERSON_NAME]"
click at [137, 233] on label "Save address for future use" at bounding box center [197, 236] width 121 height 14
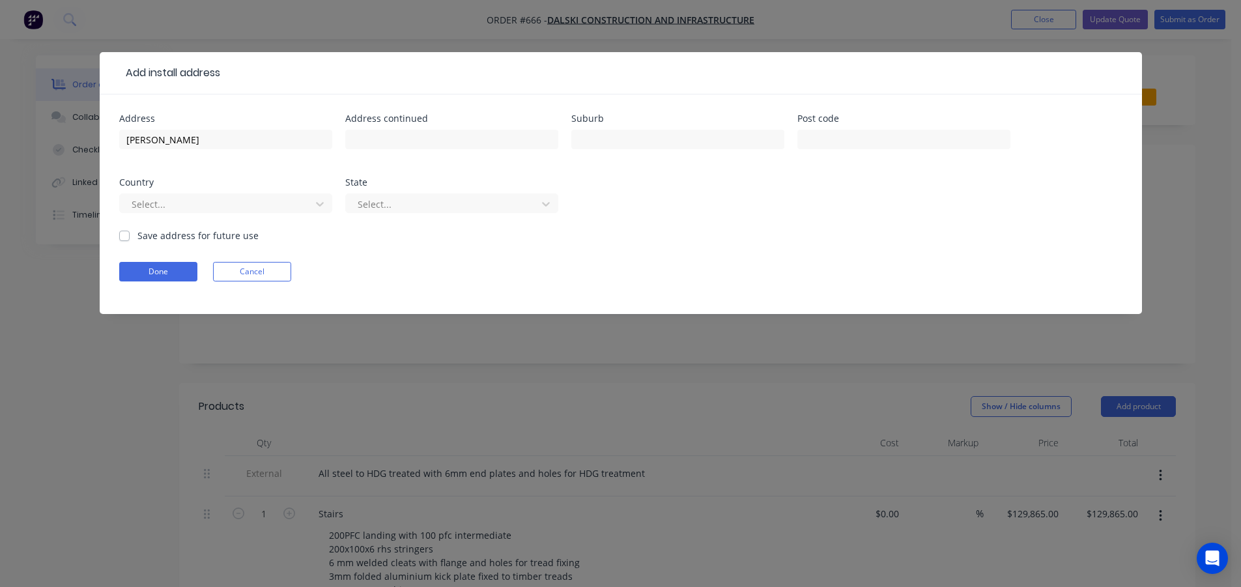
click at [124, 233] on input "Save address for future use" at bounding box center [124, 235] width 10 height 12
checkbox input "true"
click at [160, 271] on button "Done" at bounding box center [158, 272] width 78 height 20
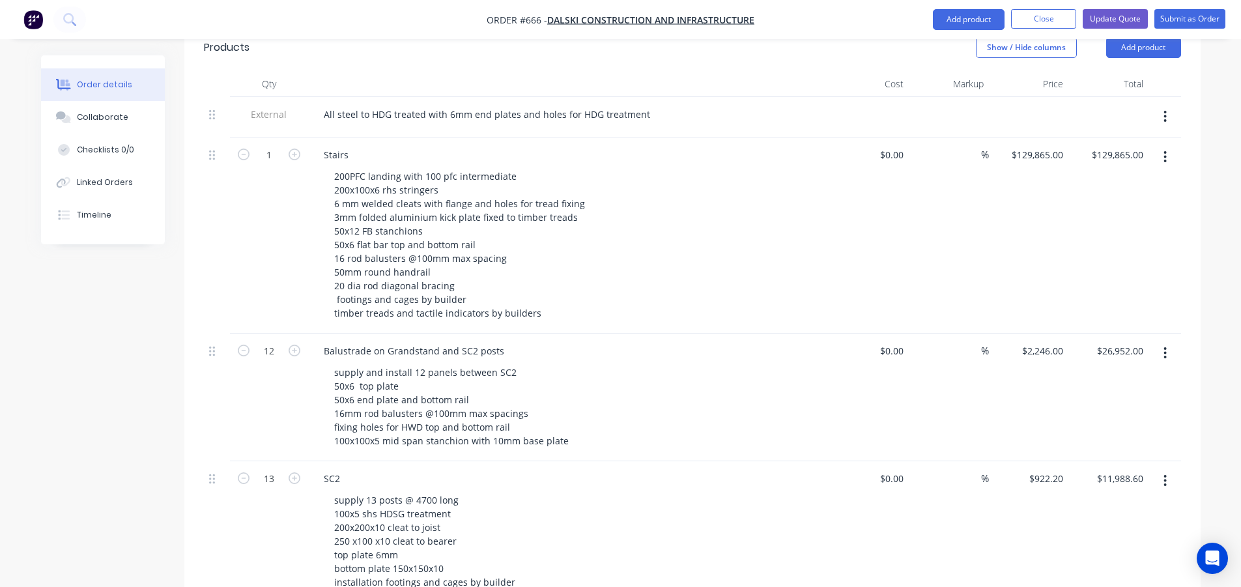
scroll to position [391, 0]
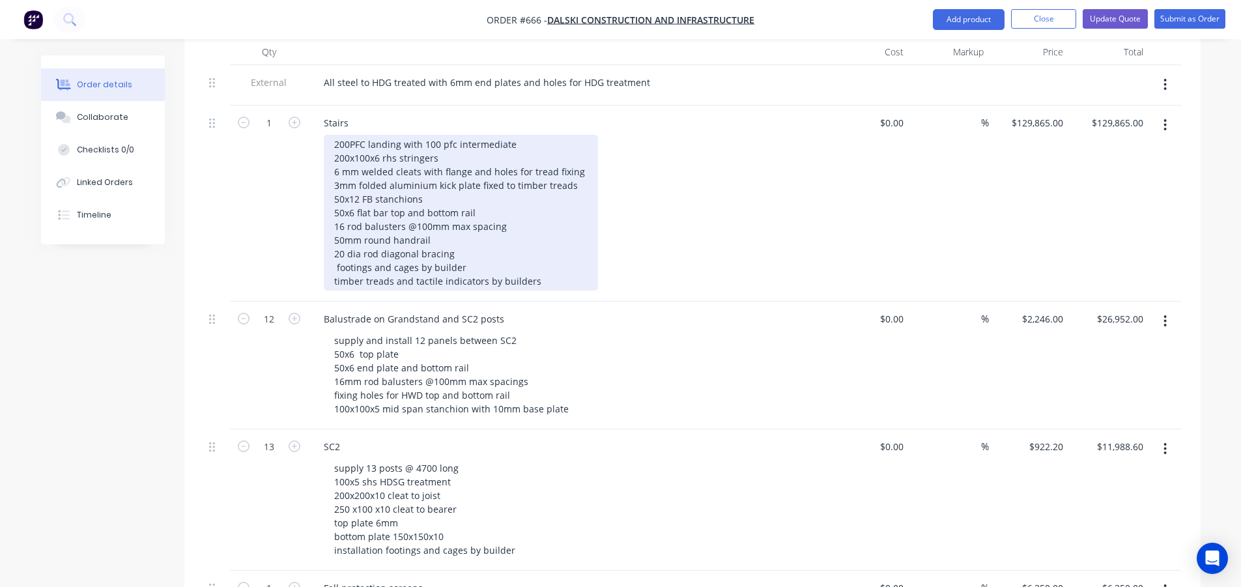
click at [456, 234] on div "200PFC landing with 100 pfc intermediate 200x100x6 rhs stringers 6 mm welded cl…" at bounding box center [461, 213] width 274 height 156
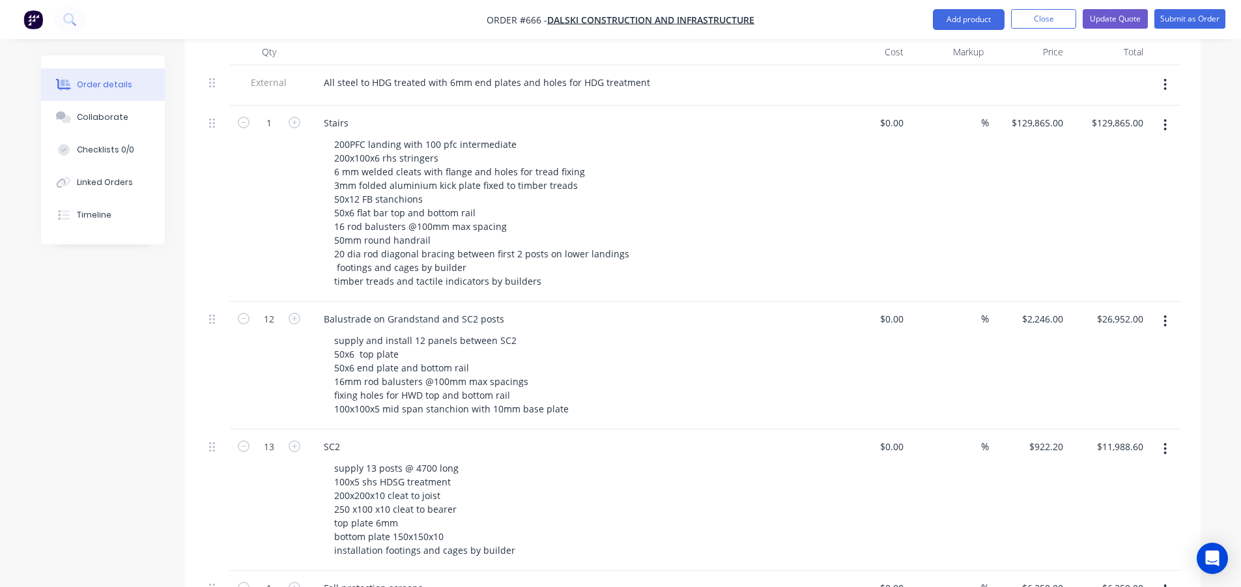
click at [739, 216] on div "200PFC landing with 100 pfc intermediate 200x100x6 rhs stringers 6 mm welded cl…" at bounding box center [574, 213] width 500 height 156
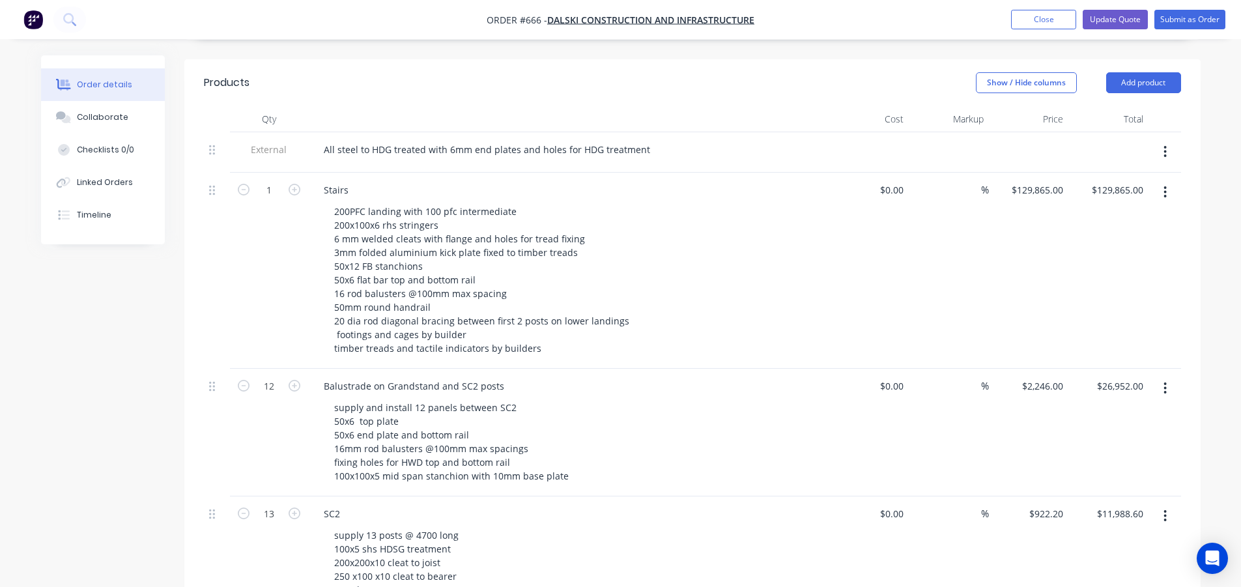
scroll to position [130, 0]
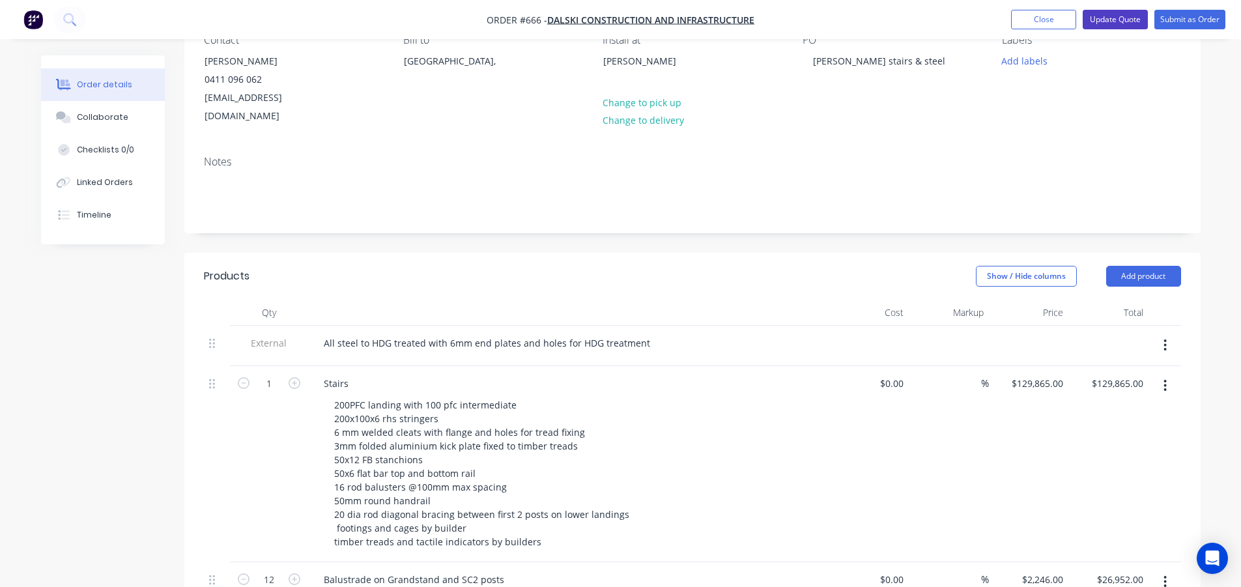
click at [1095, 18] on button "Update Quote" at bounding box center [1115, 20] width 65 height 20
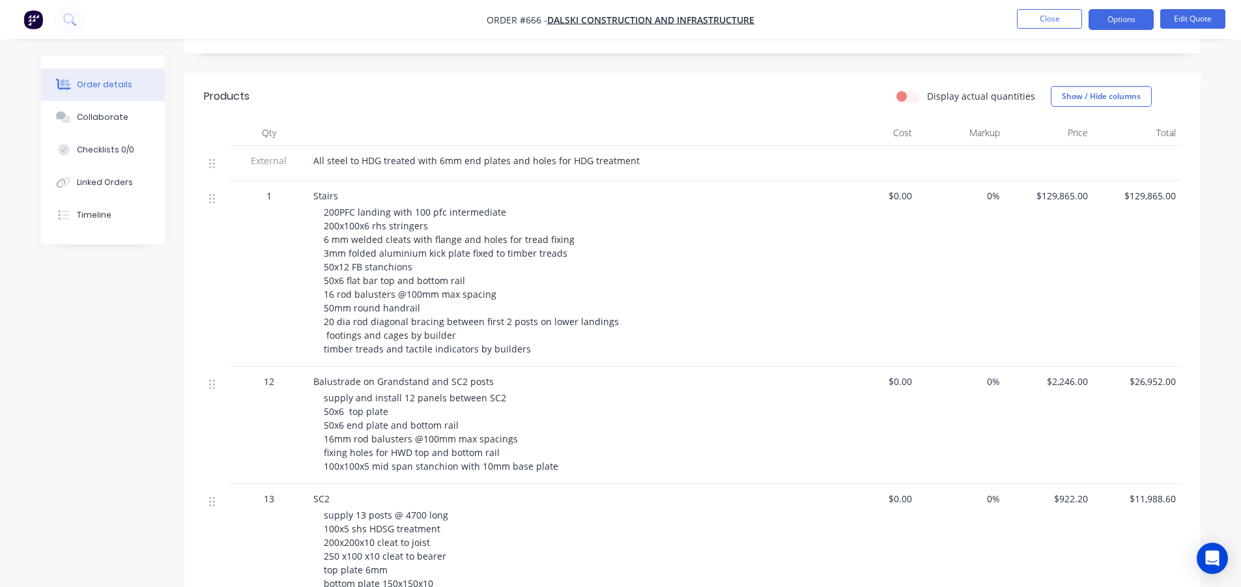
scroll to position [326, 0]
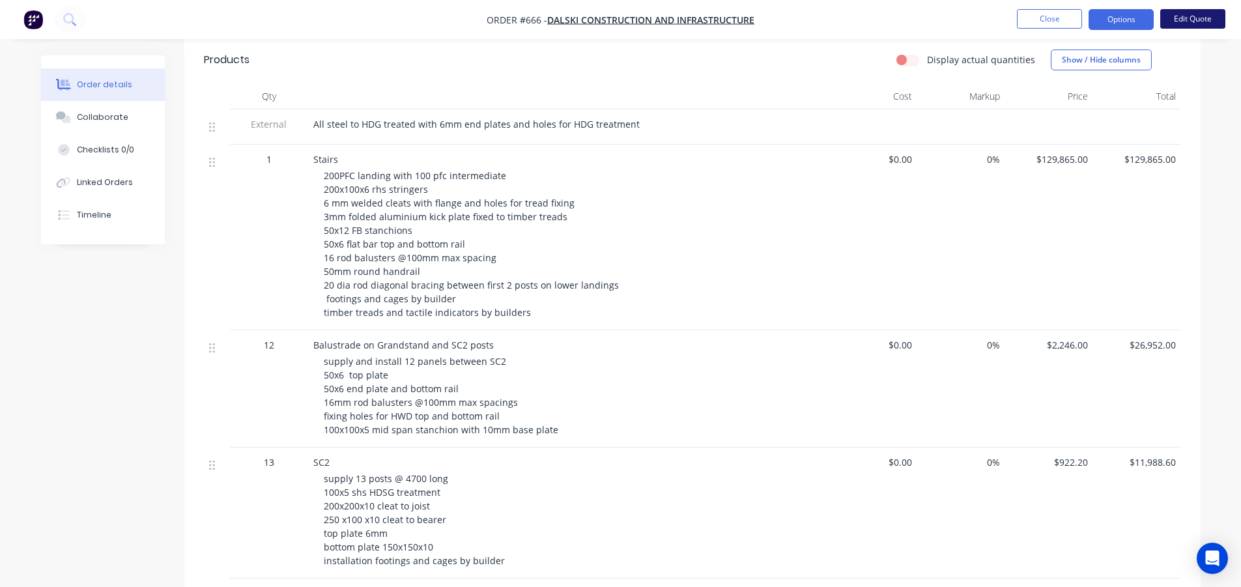
click at [1177, 18] on button "Edit Quote" at bounding box center [1192, 19] width 65 height 20
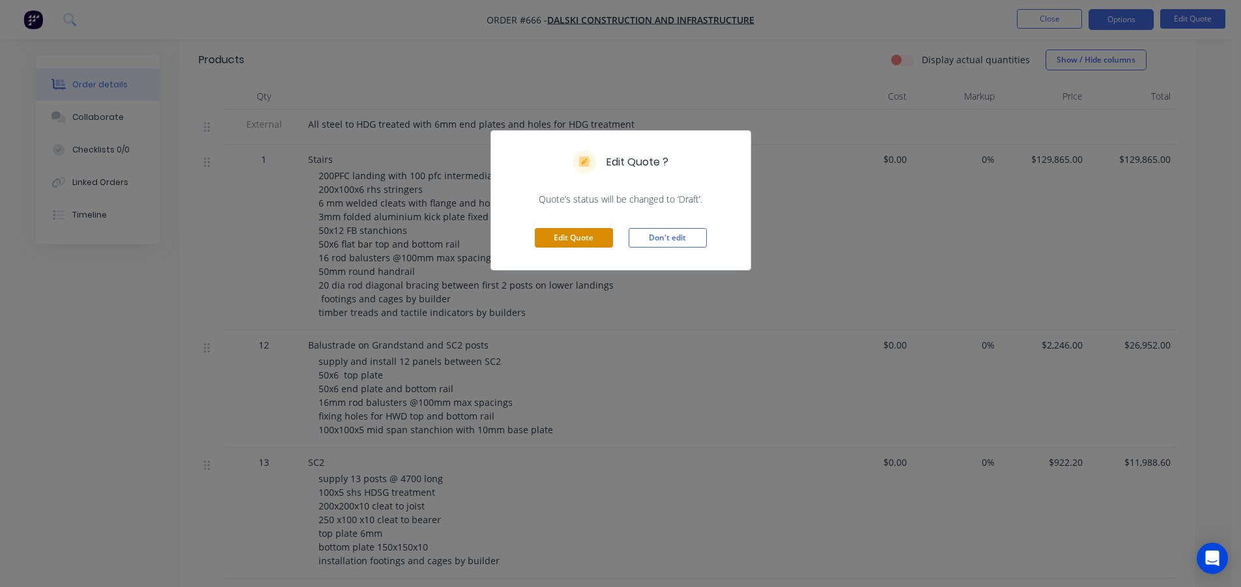
click at [577, 234] on button "Edit Quote" at bounding box center [574, 238] width 78 height 20
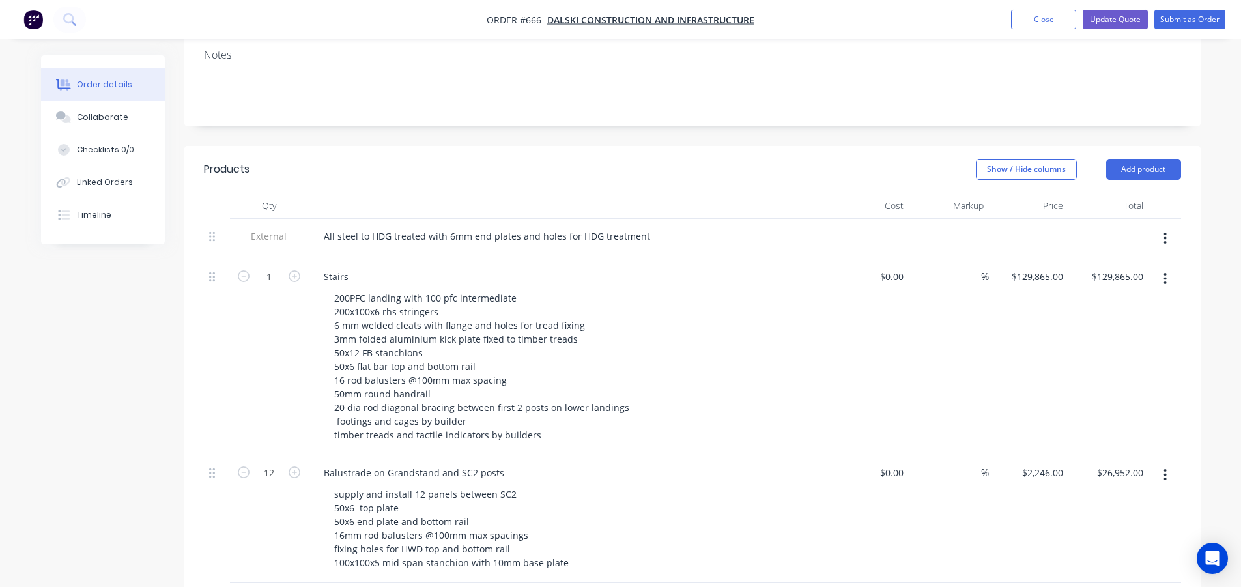
scroll to position [261, 0]
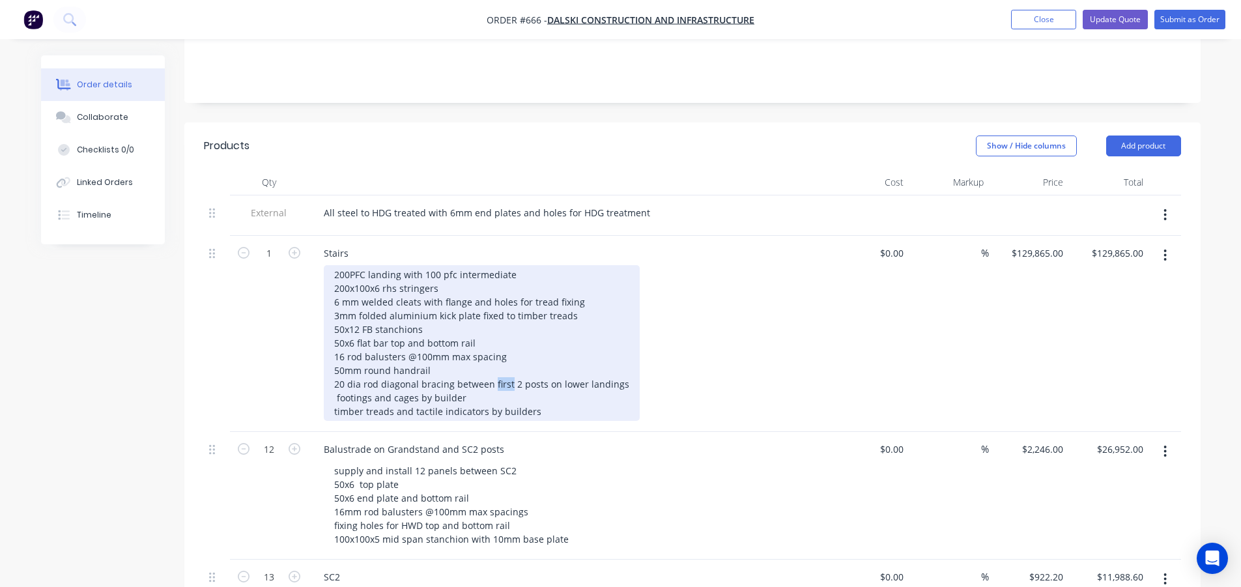
drag, startPoint x: 508, startPoint y: 368, endPoint x: 491, endPoint y: 369, distance: 17.0
click at [491, 369] on div "200PFC landing with 100 pfc intermediate 200x100x6 rhs stringers 6 mm welded cl…" at bounding box center [482, 343] width 316 height 156
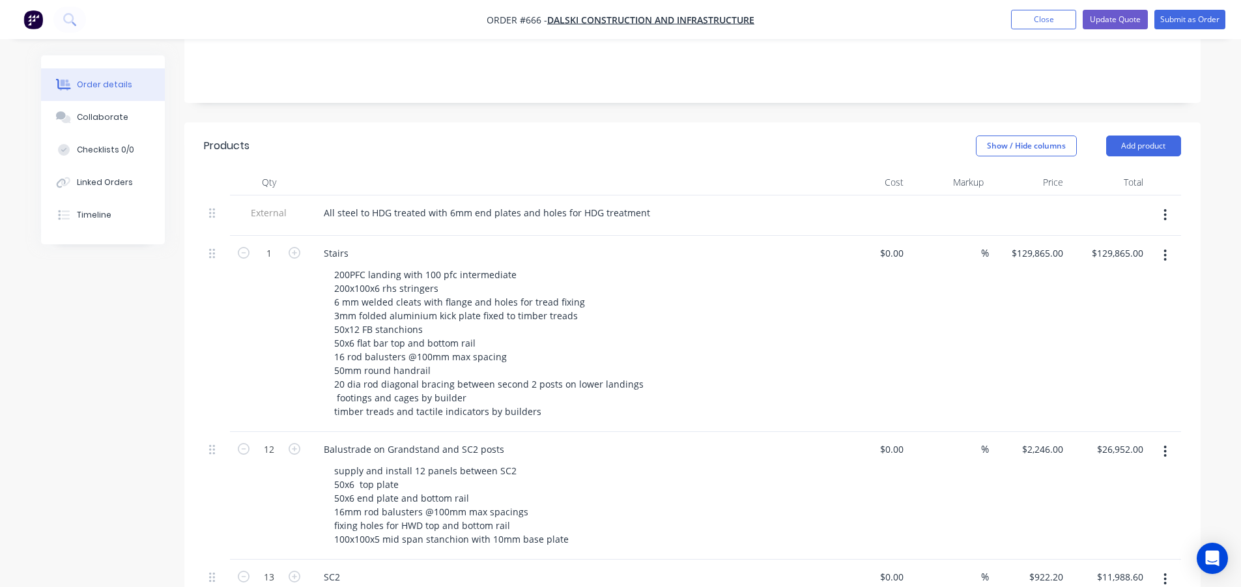
click at [696, 366] on div "200PFC landing with 100 pfc intermediate 200x100x6 rhs stringers 6 mm welded cl…" at bounding box center [574, 343] width 500 height 156
click at [1121, 16] on button "Update Quote" at bounding box center [1115, 20] width 65 height 20
